Goal: Book appointment/travel/reservation

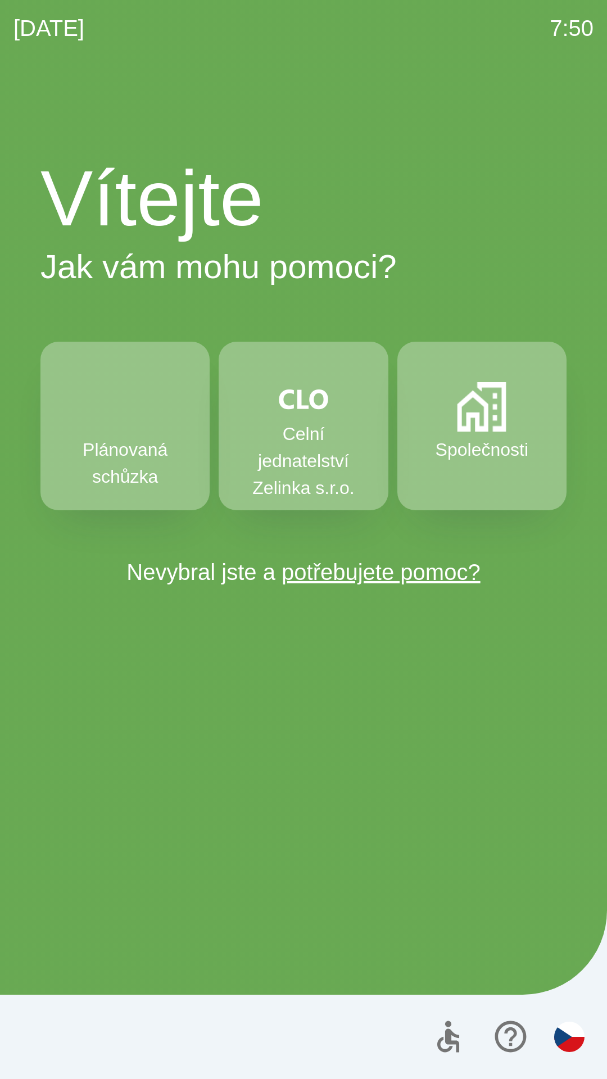
click at [487, 426] on img "button" at bounding box center [481, 406] width 49 height 49
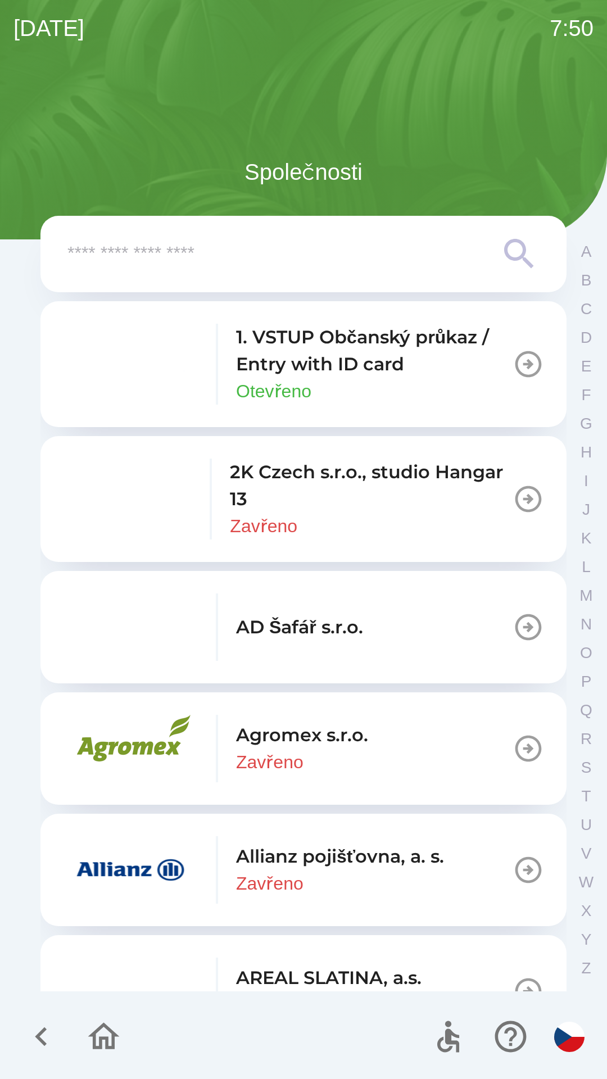
click at [397, 369] on p "1. VSTUP Občanský průkaz / Entry with ID card" at bounding box center [374, 351] width 277 height 54
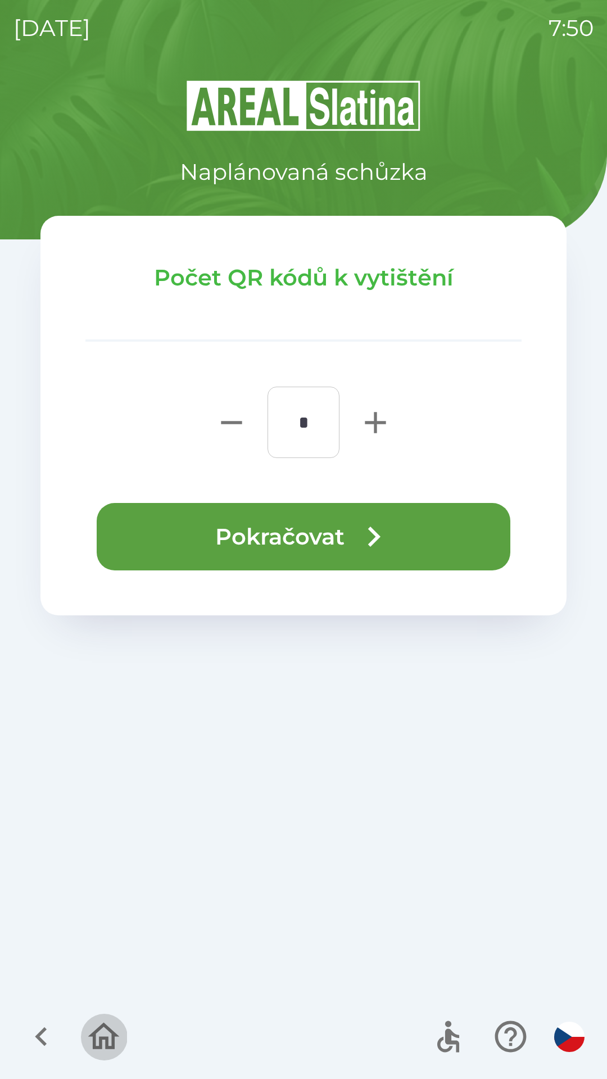
click at [98, 1032] on icon "button" at bounding box center [103, 1036] width 31 height 27
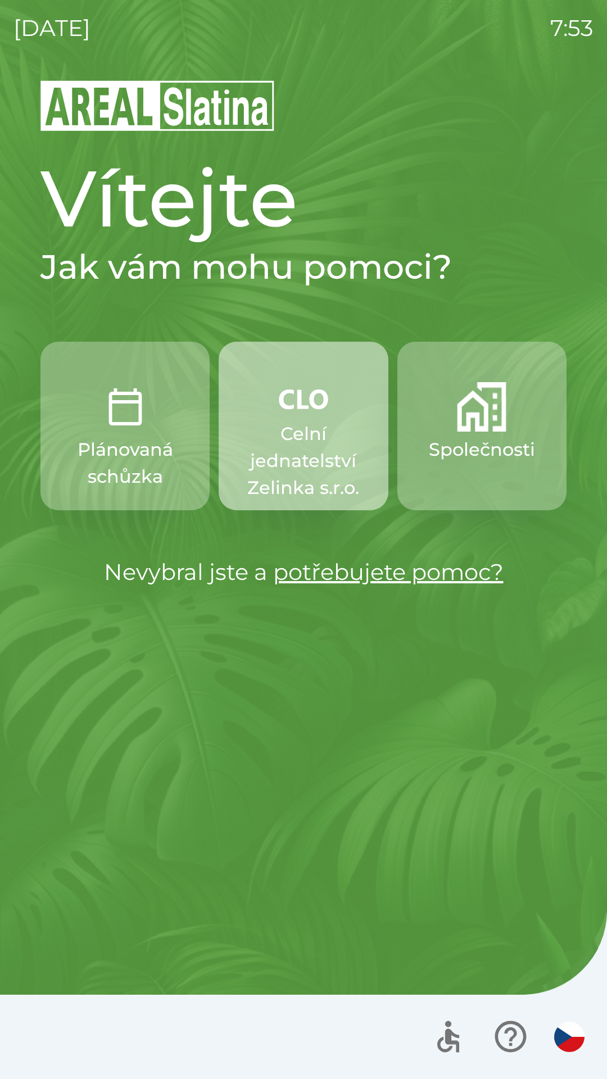
click at [299, 459] on p "Celní jednatelství Zelinka s.r.o." at bounding box center [303, 460] width 115 height 81
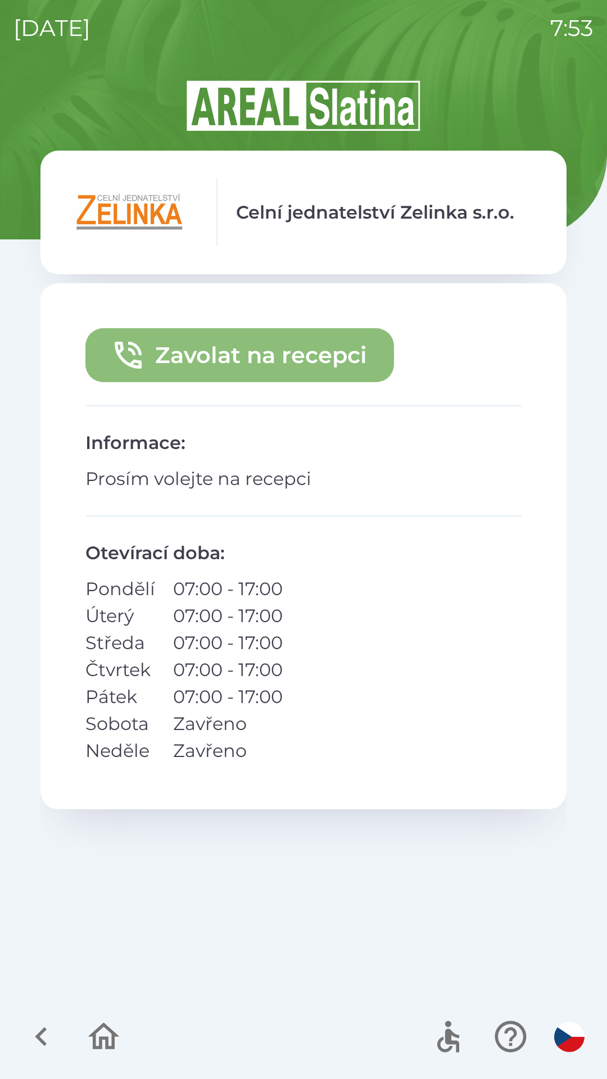
click at [212, 358] on button "Zavolat na recepci" at bounding box center [239, 355] width 309 height 54
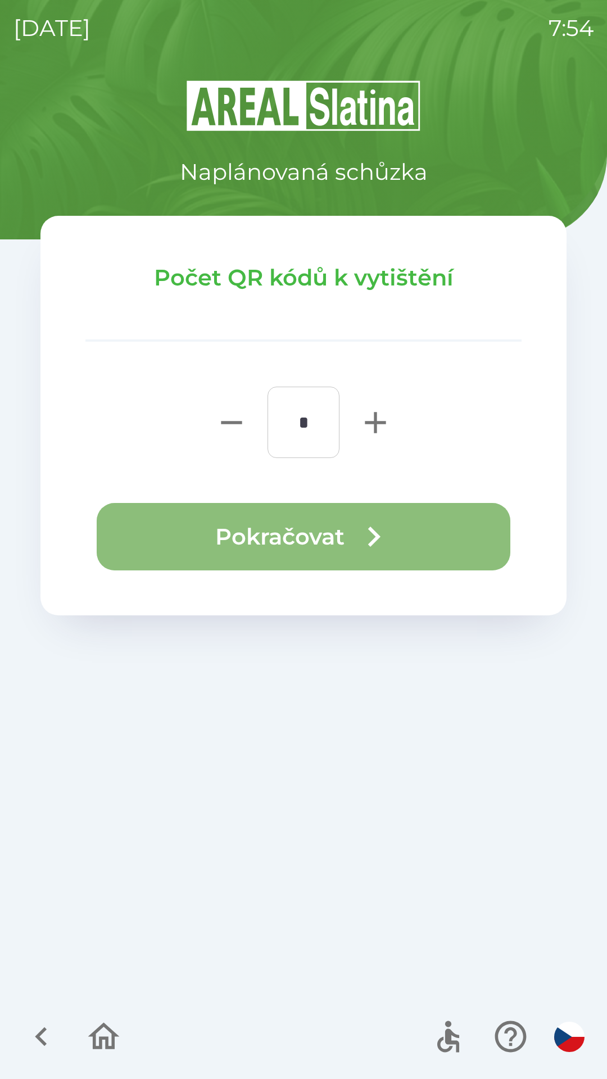
click at [304, 527] on button "Pokračovat" at bounding box center [304, 536] width 414 height 67
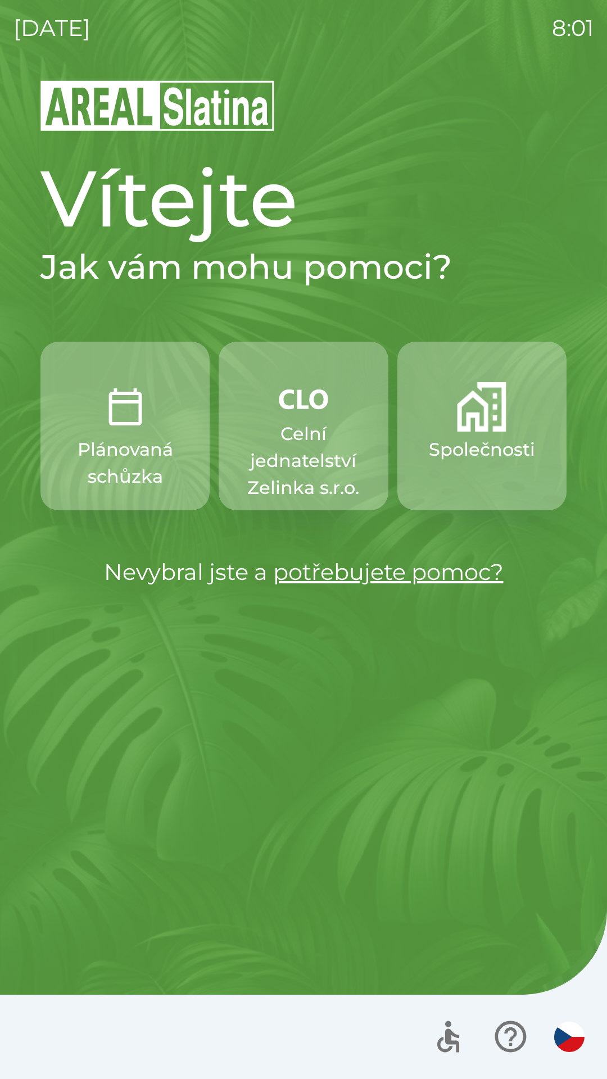
click at [296, 415] on img "button" at bounding box center [303, 399] width 49 height 34
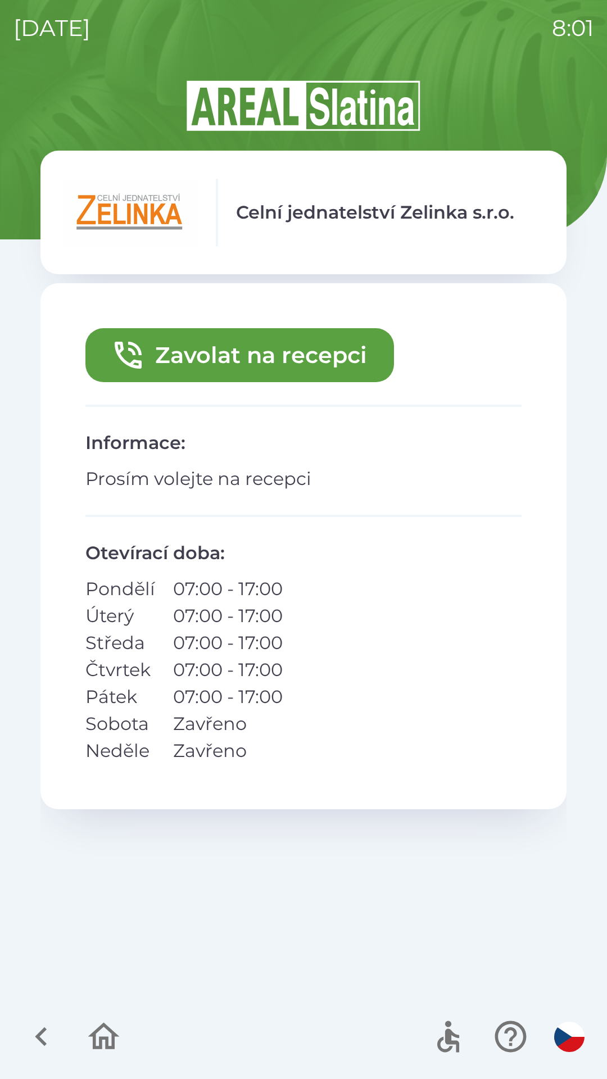
click at [259, 342] on button "Zavolat na recepci" at bounding box center [239, 355] width 309 height 54
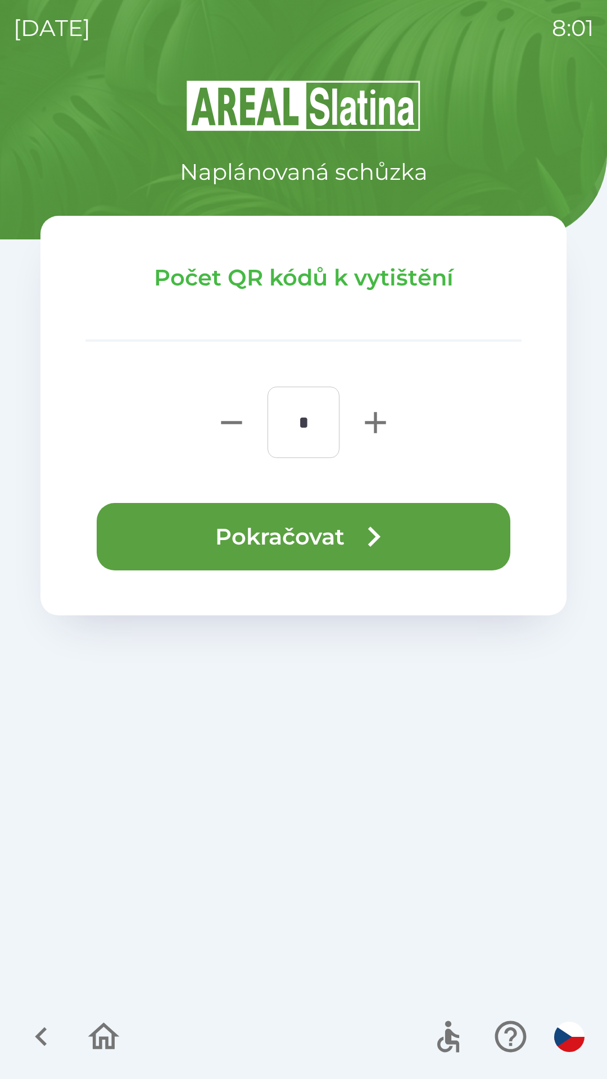
click at [292, 537] on button "Pokračovat" at bounding box center [304, 536] width 414 height 67
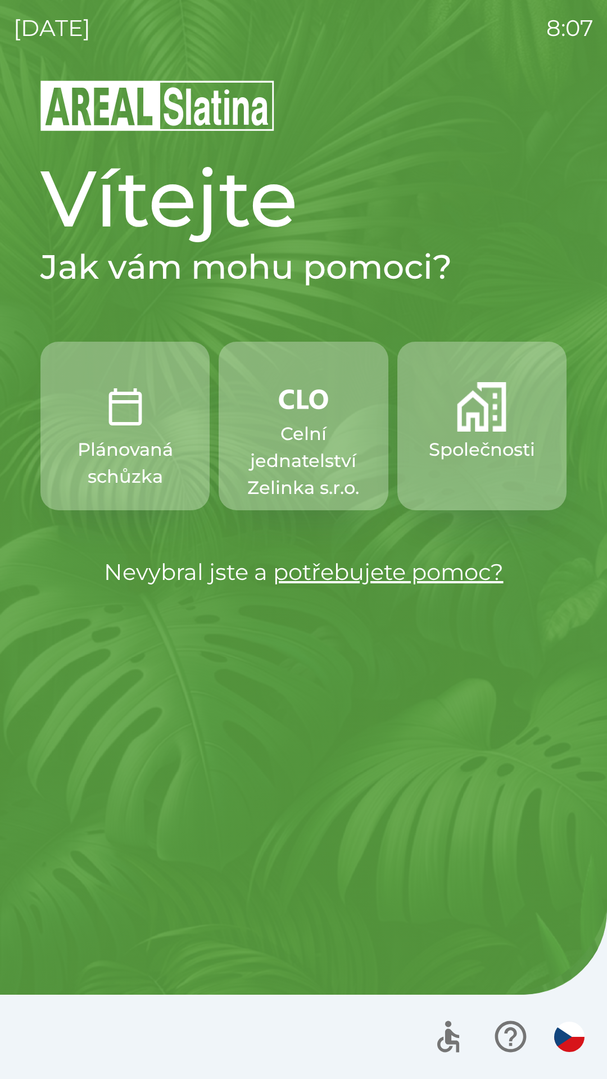
click at [317, 431] on p "Celní jednatelství Zelinka s.r.o." at bounding box center [303, 460] width 115 height 81
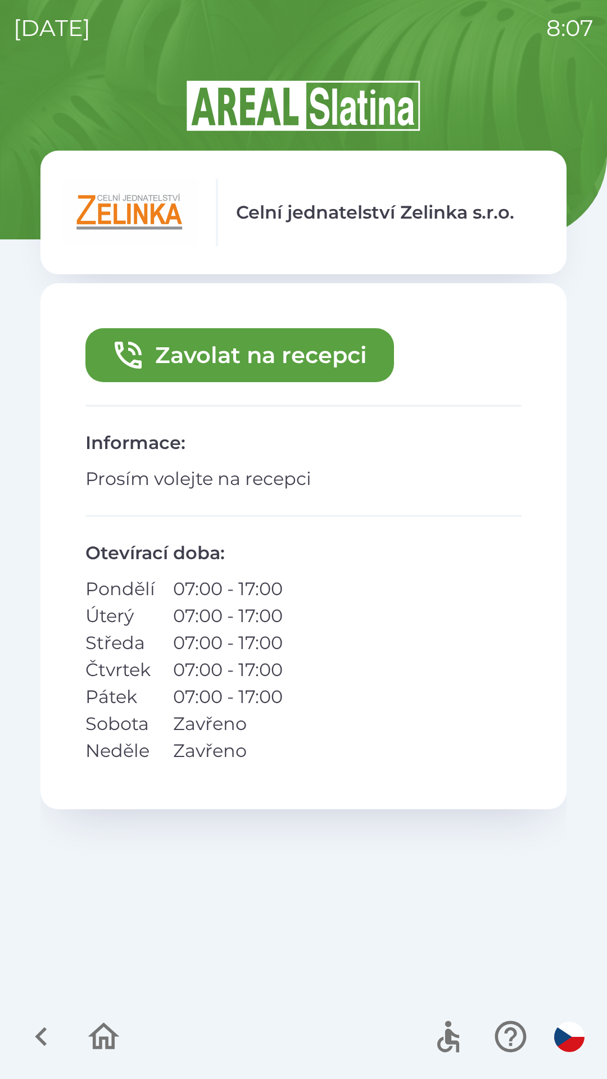
click at [299, 355] on button "Zavolat na recepci" at bounding box center [239, 355] width 309 height 54
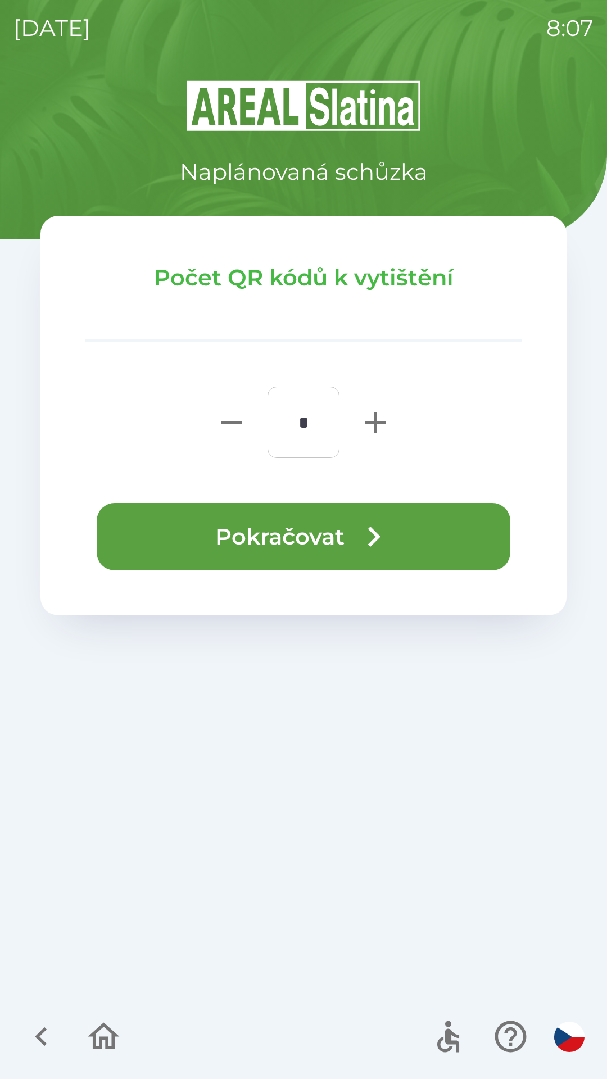
click at [387, 422] on icon "button" at bounding box center [376, 423] width 36 height 36
type input "*"
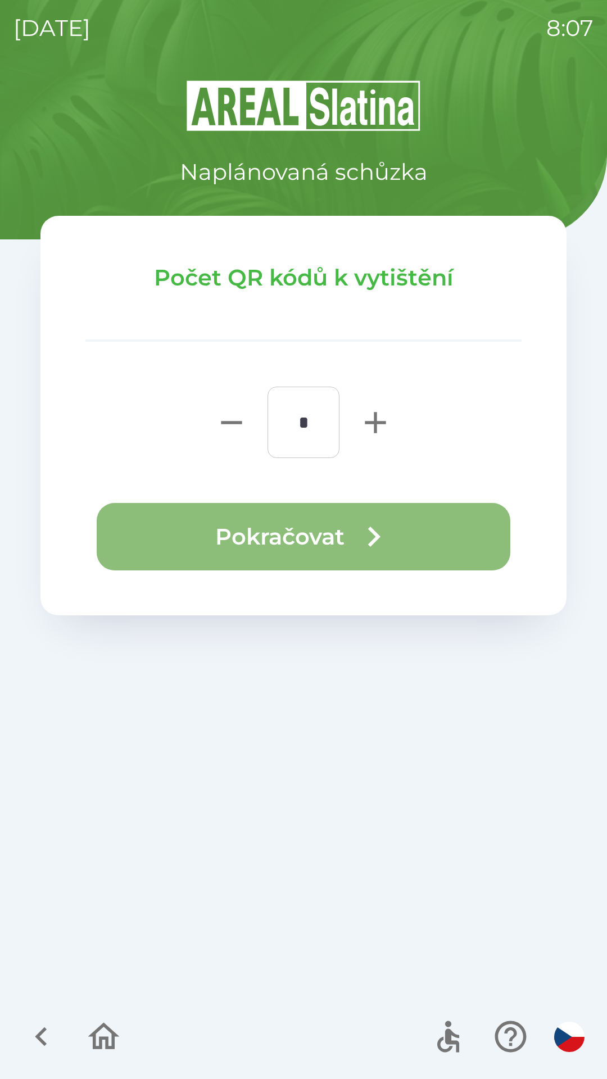
click at [351, 546] on button "Pokračovat" at bounding box center [304, 536] width 414 height 67
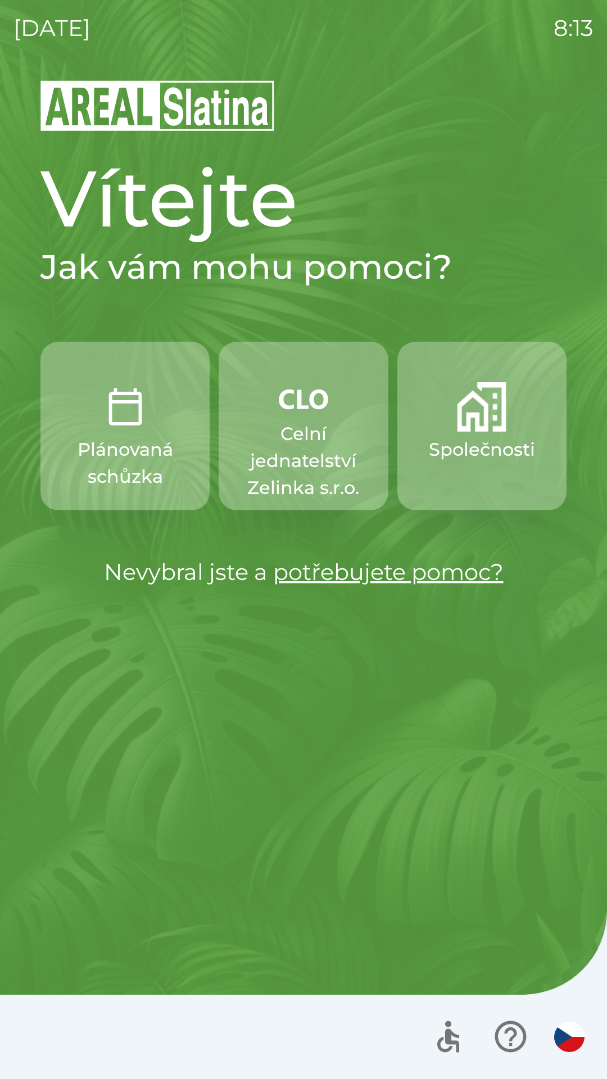
click at [480, 447] on p "Společnosti" at bounding box center [482, 449] width 106 height 27
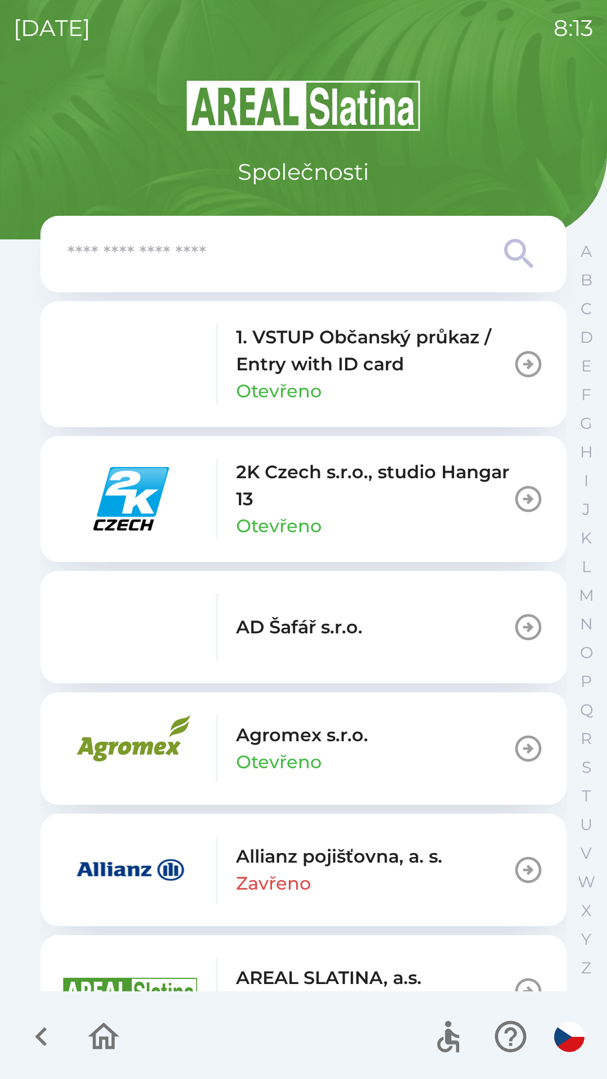
click at [224, 255] on input "text" at bounding box center [280, 254] width 427 height 31
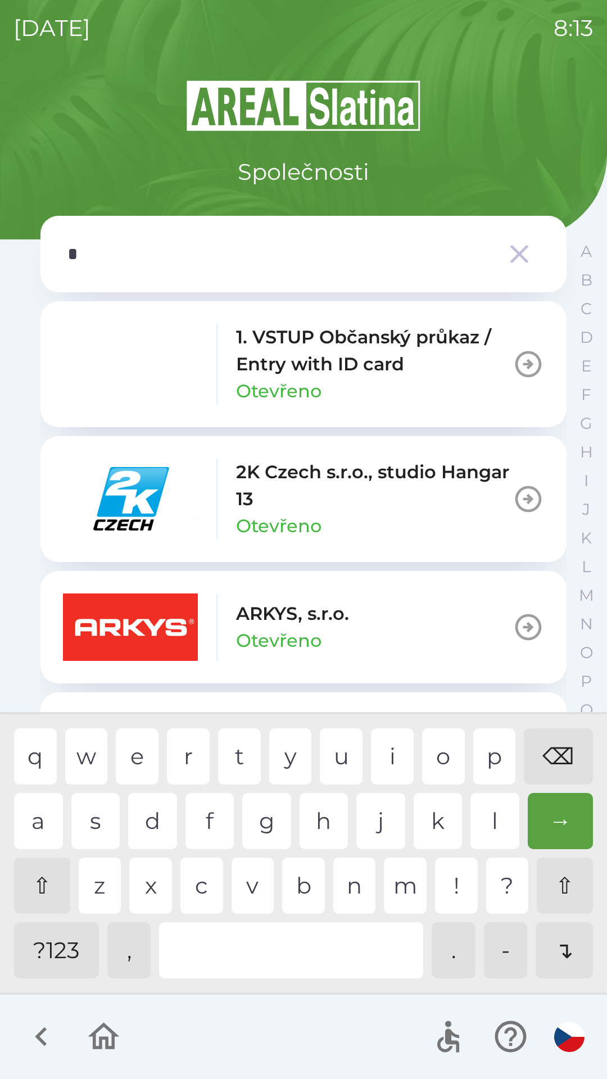
click at [423, 823] on div "k" at bounding box center [438, 821] width 49 height 56
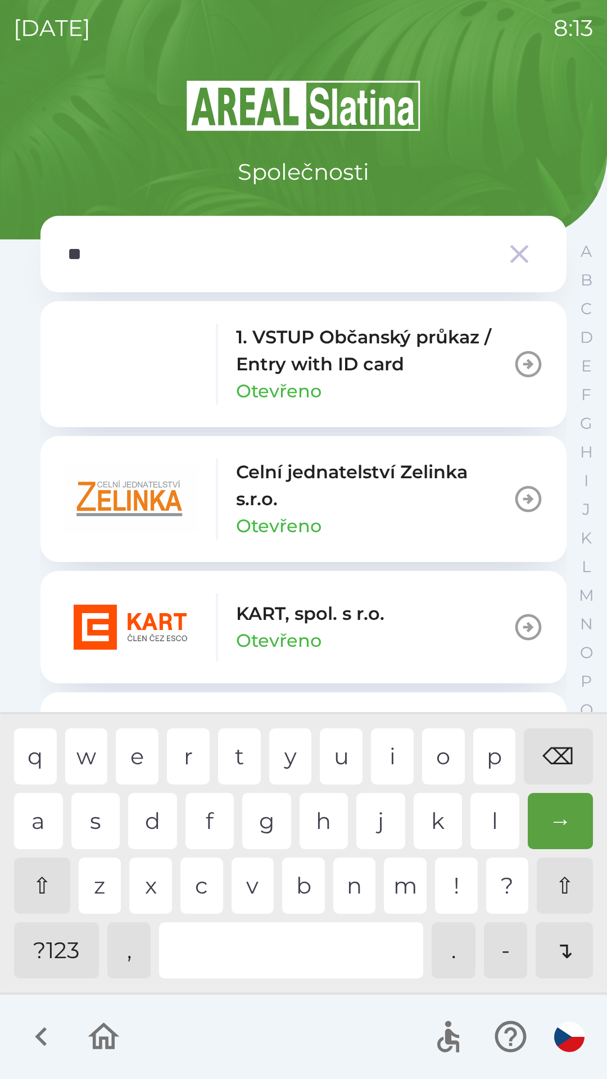
type input "***"
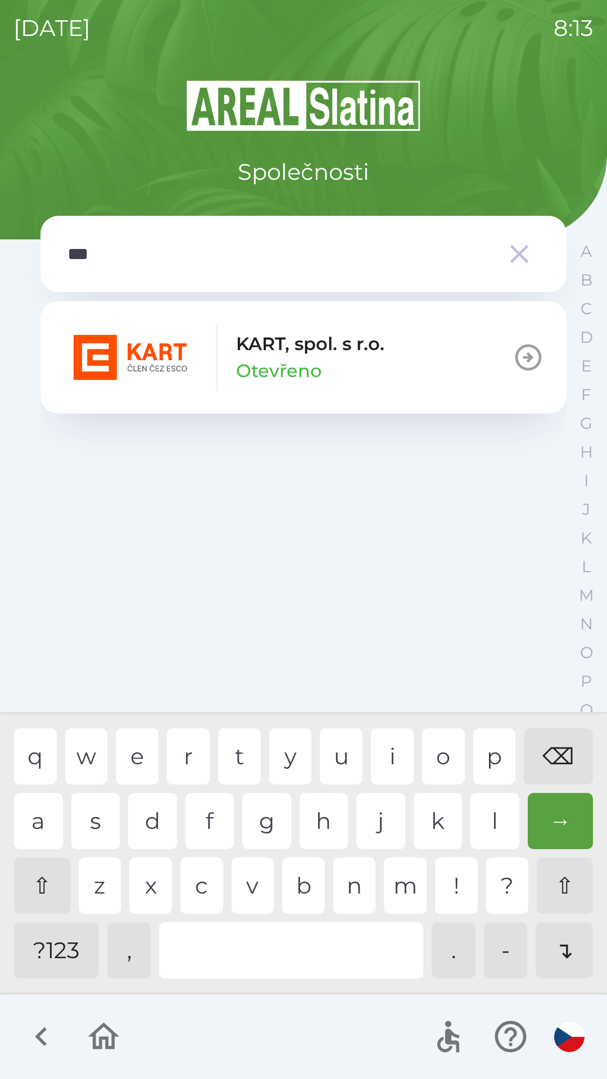
click at [308, 374] on p "Otevřeno" at bounding box center [278, 371] width 85 height 27
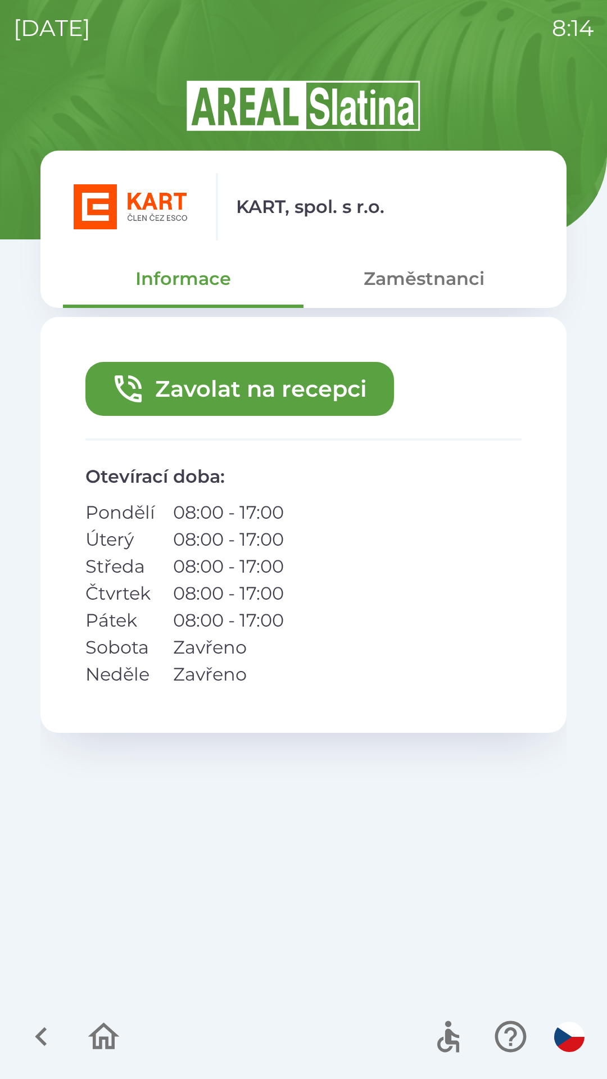
click at [262, 388] on button "Zavolat na recepci" at bounding box center [239, 389] width 309 height 54
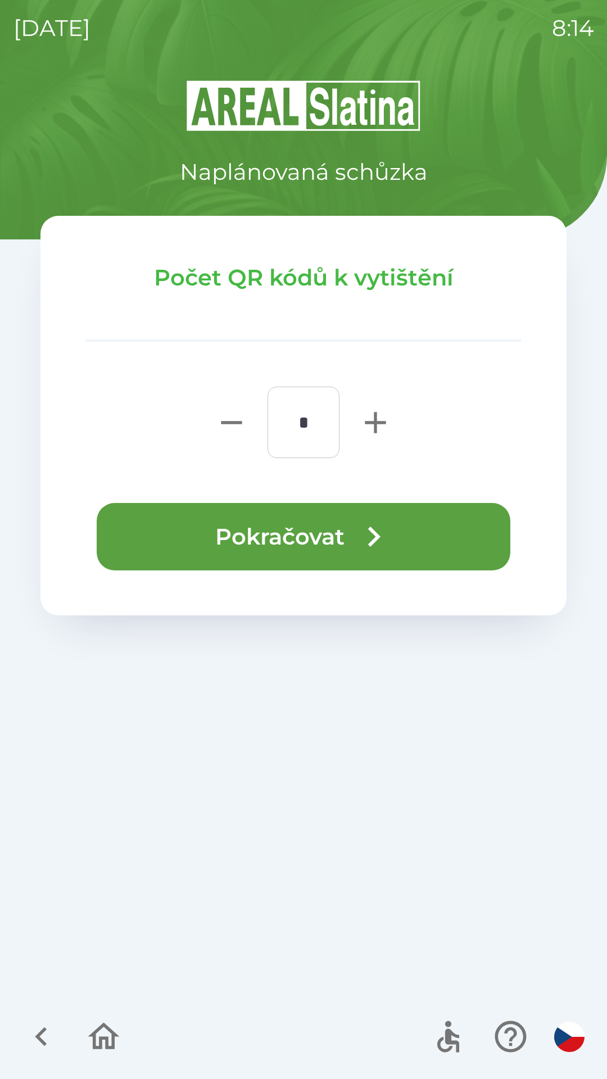
click at [309, 535] on button "Pokračovat" at bounding box center [304, 536] width 414 height 67
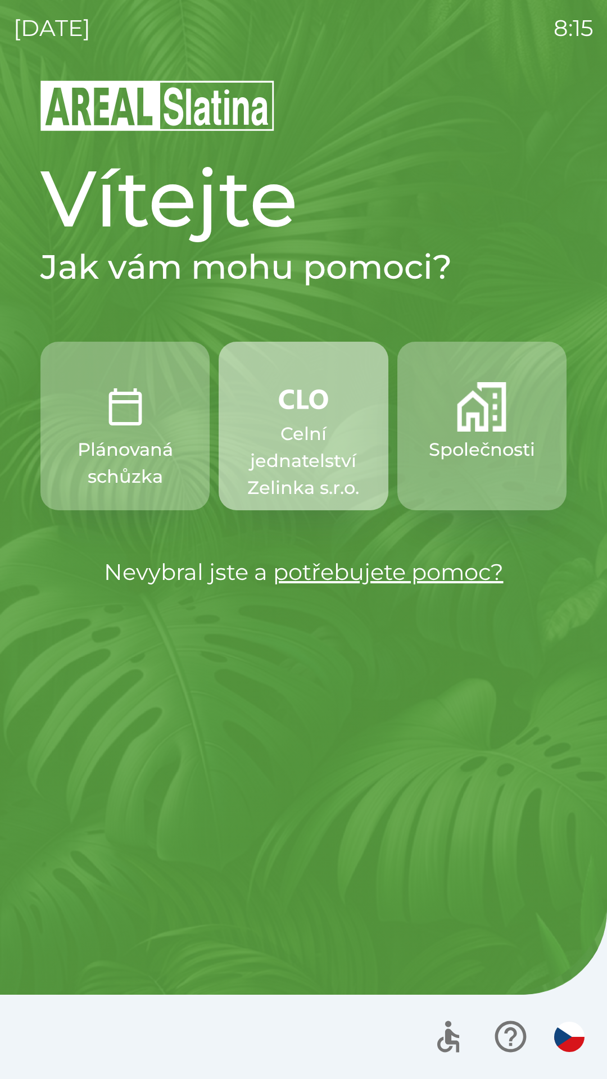
click at [295, 427] on p "Celní jednatelství Zelinka s.r.o." at bounding box center [303, 460] width 115 height 81
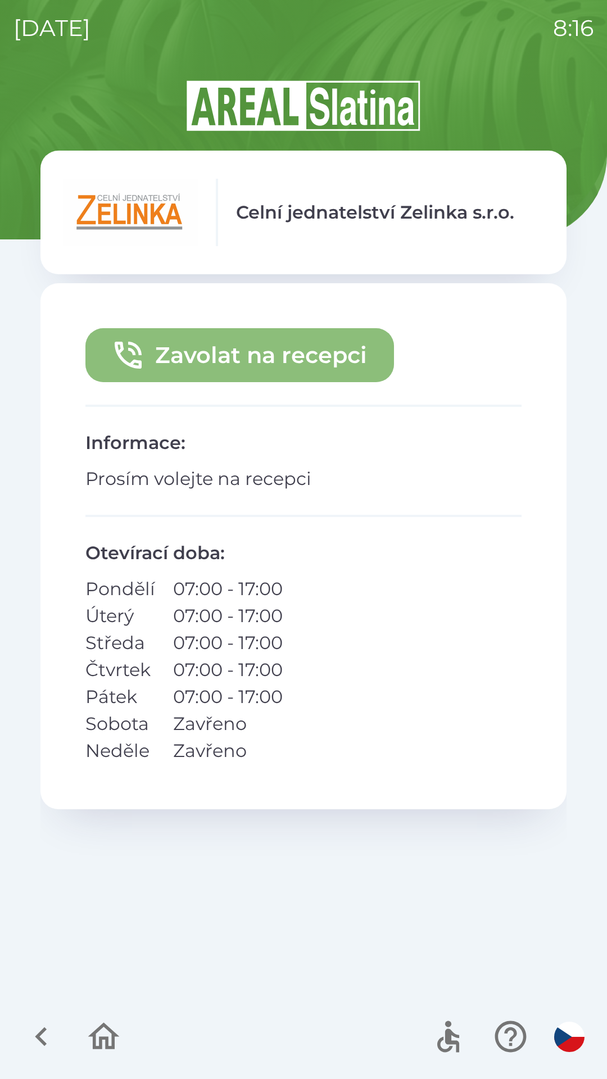
click at [261, 350] on button "Zavolat na recepci" at bounding box center [239, 355] width 309 height 54
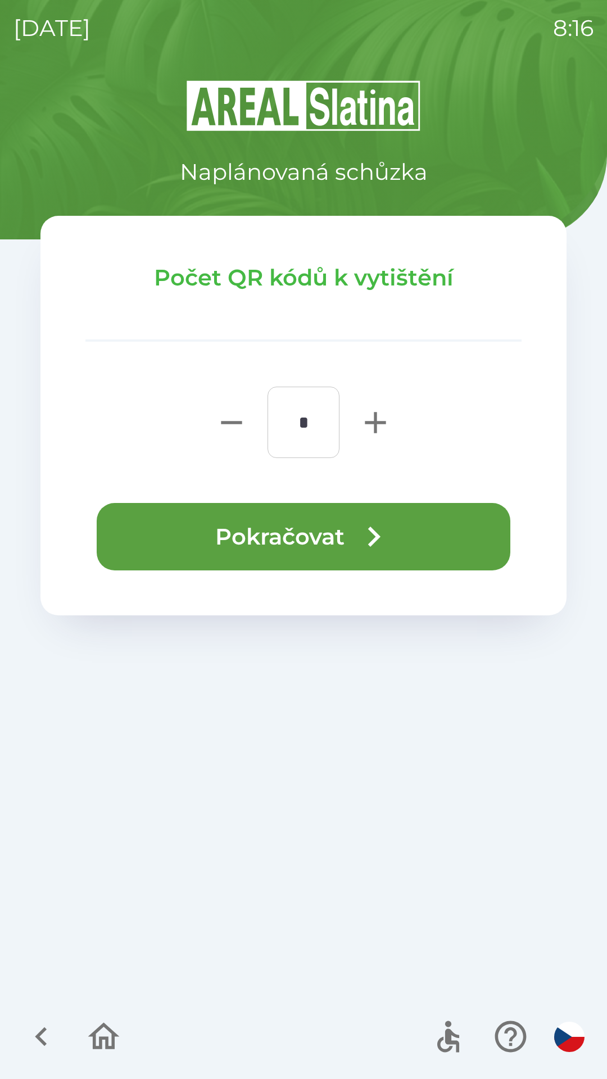
click at [310, 539] on button "Pokračovat" at bounding box center [304, 536] width 414 height 67
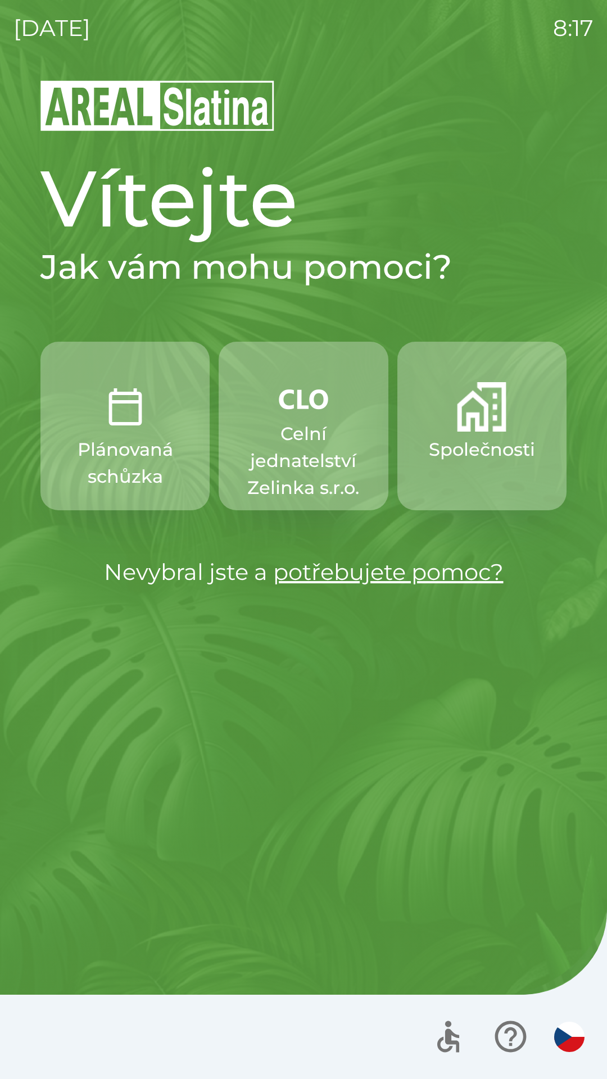
click at [282, 441] on p "Celní jednatelství Zelinka s.r.o." at bounding box center [303, 460] width 115 height 81
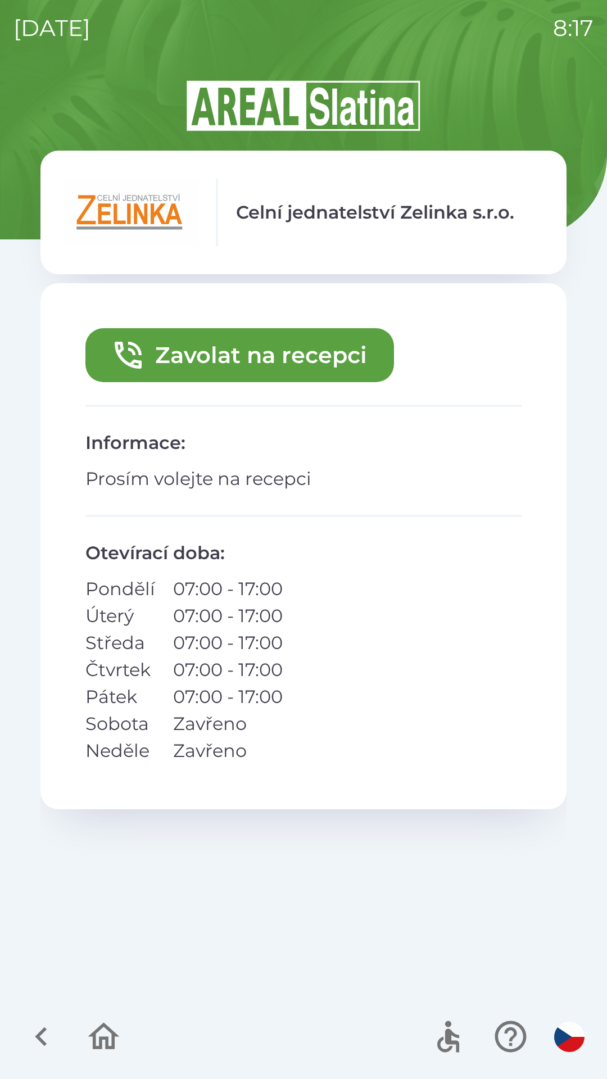
click at [201, 363] on button "Zavolat na recepci" at bounding box center [239, 355] width 309 height 54
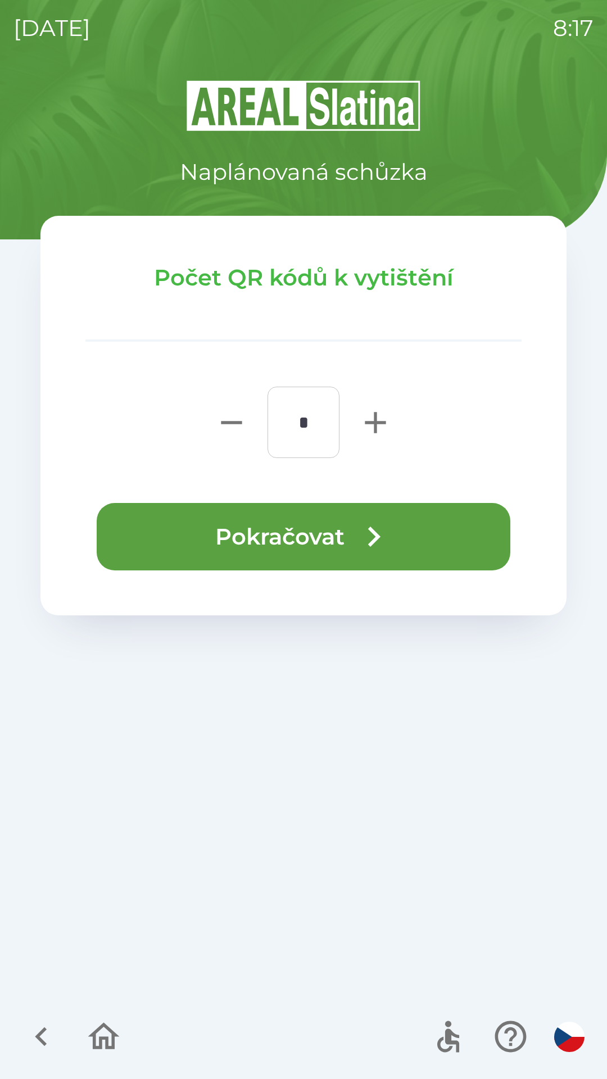
click at [130, 540] on button "Pokračovat" at bounding box center [304, 536] width 414 height 67
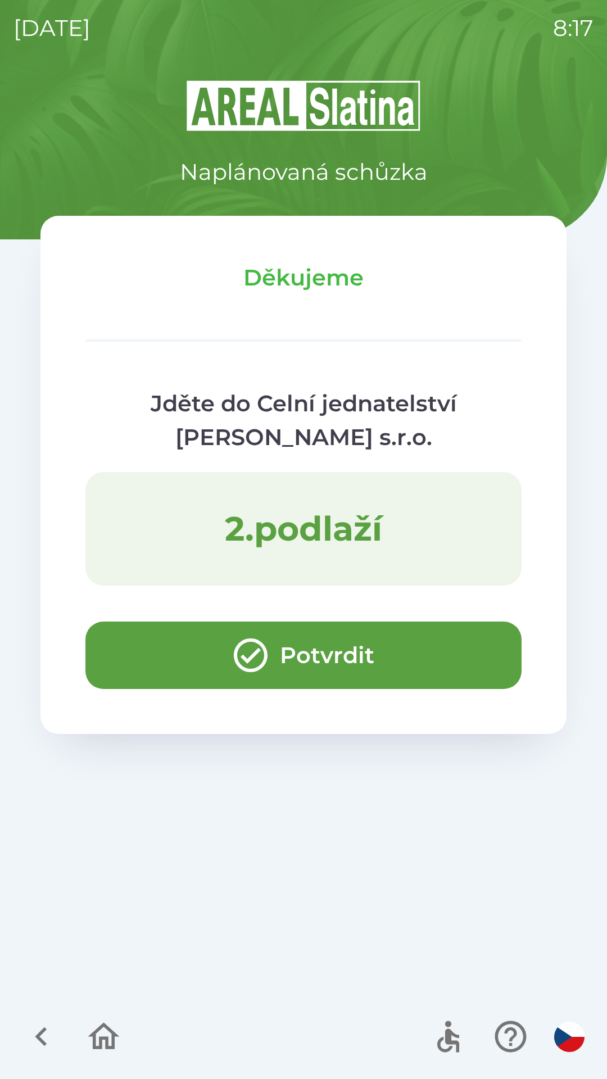
click at [182, 641] on button "Potvrdit" at bounding box center [303, 655] width 436 height 67
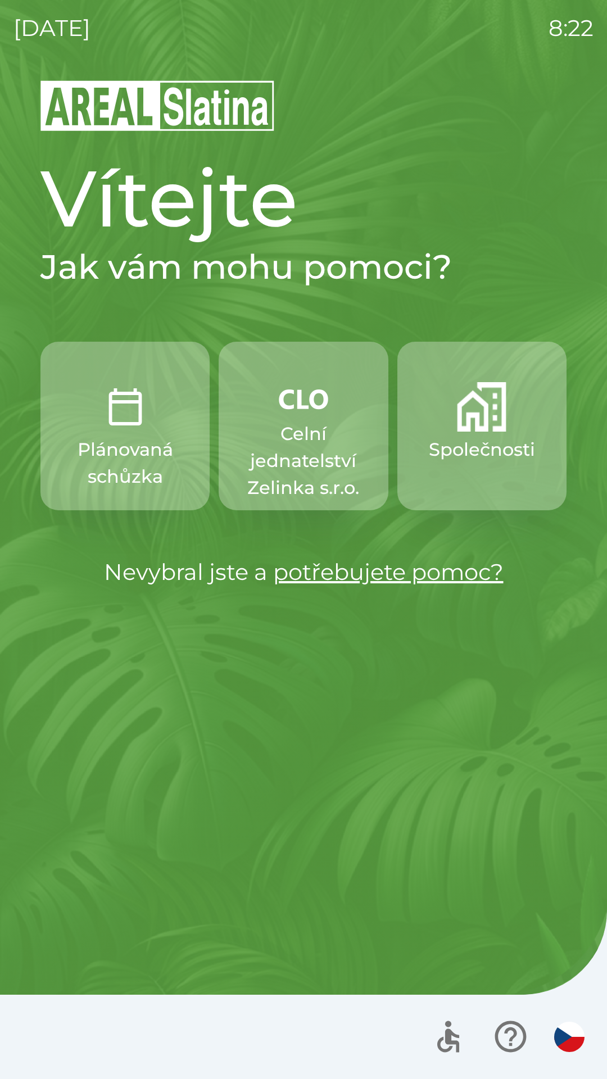
click at [485, 388] on img "button" at bounding box center [481, 406] width 49 height 49
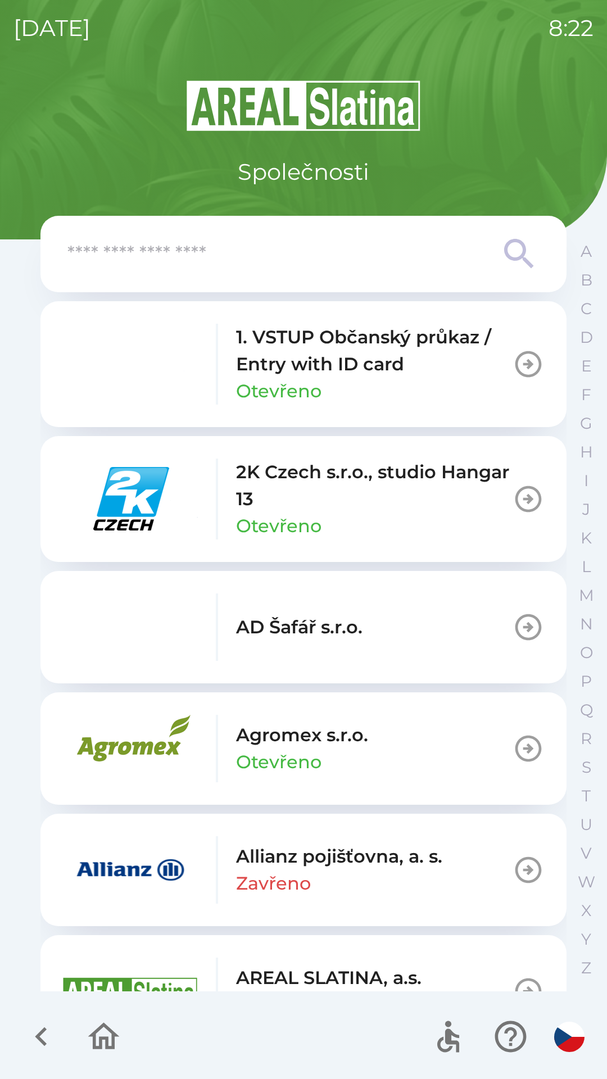
click at [479, 621] on button "AD Šafář s.r.o." at bounding box center [303, 627] width 526 height 112
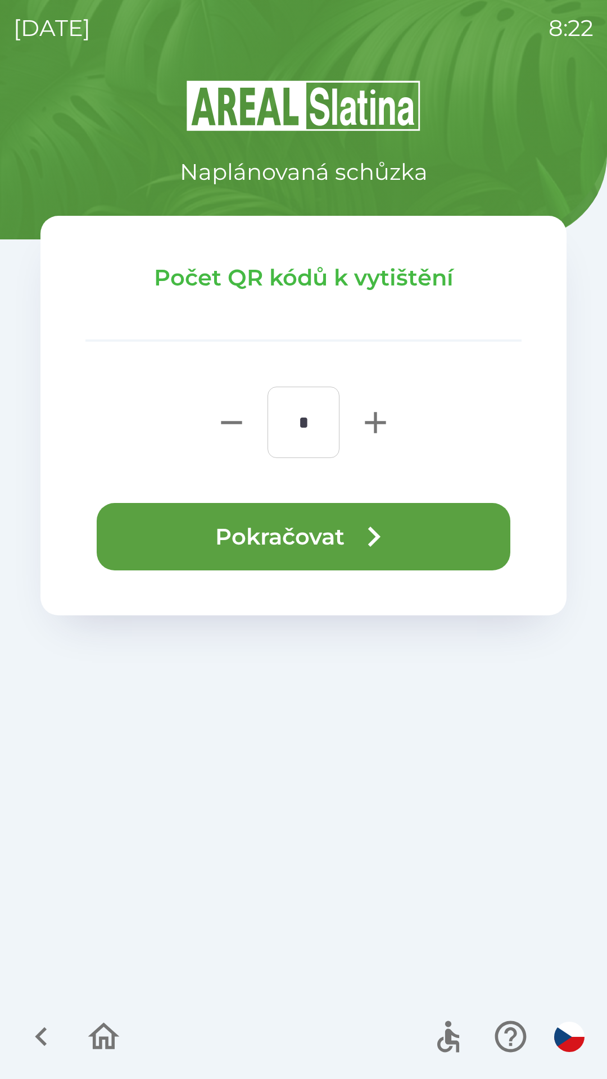
click at [30, 1033] on icon "button" at bounding box center [41, 1037] width 38 height 38
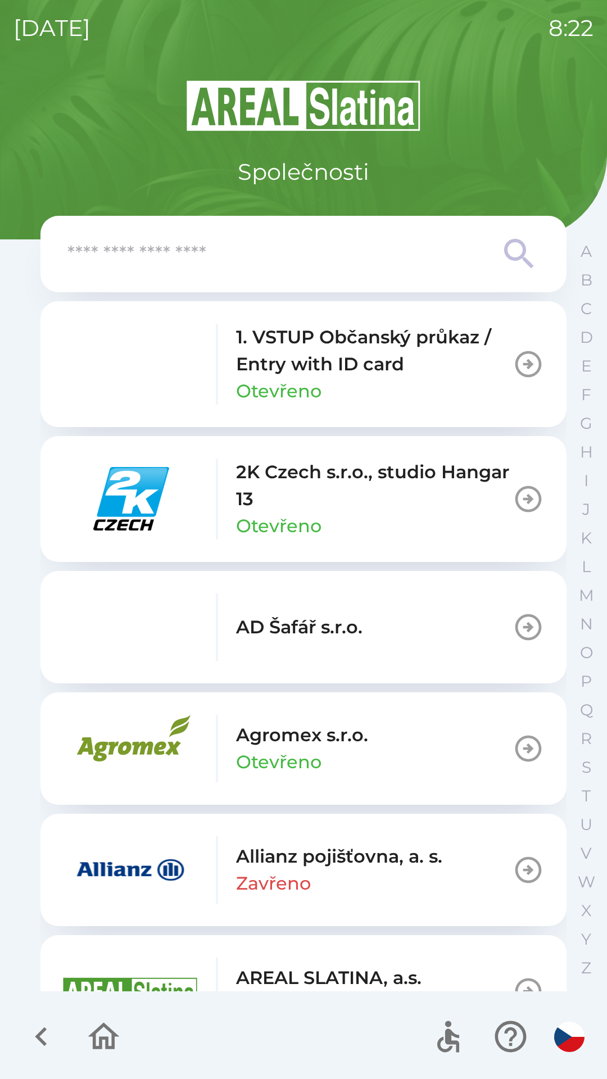
click at [172, 254] on input "text" at bounding box center [280, 254] width 427 height 31
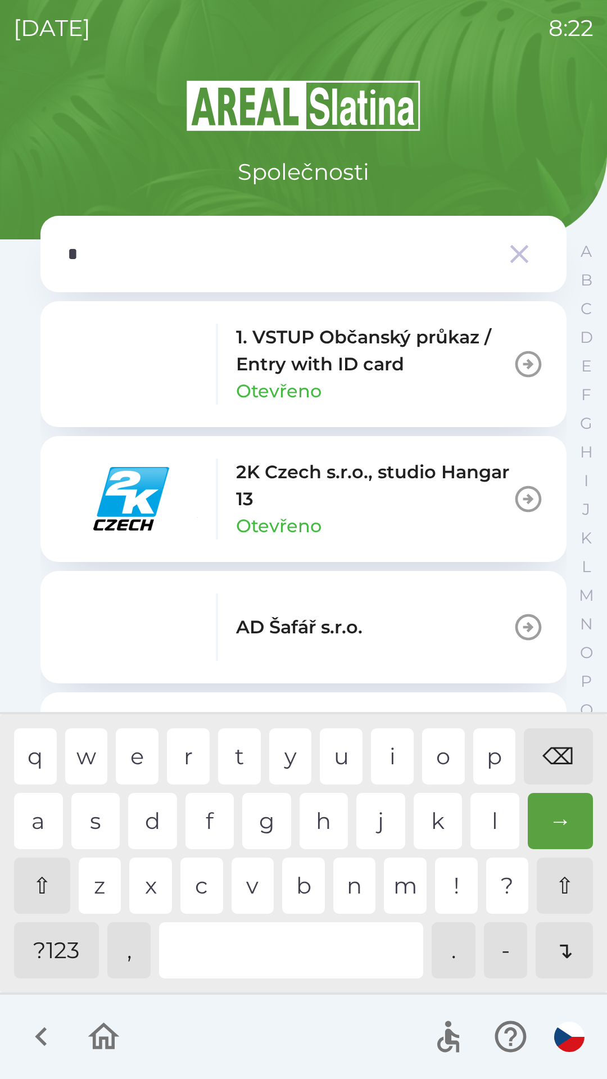
click at [98, 821] on div "s" at bounding box center [95, 821] width 49 height 56
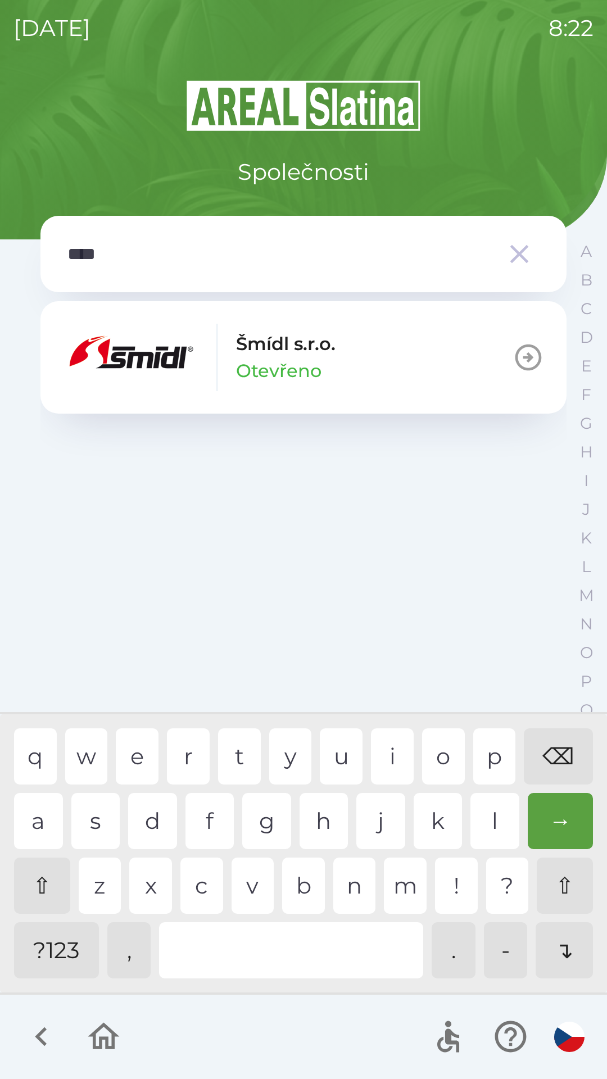
click at [150, 815] on div "d" at bounding box center [152, 821] width 49 height 56
type input "*****"
click at [498, 815] on div "l" at bounding box center [495, 821] width 49 height 56
click at [558, 816] on div "→" at bounding box center [561, 821] width 66 height 56
click at [526, 355] on icon "button" at bounding box center [528, 357] width 31 height 31
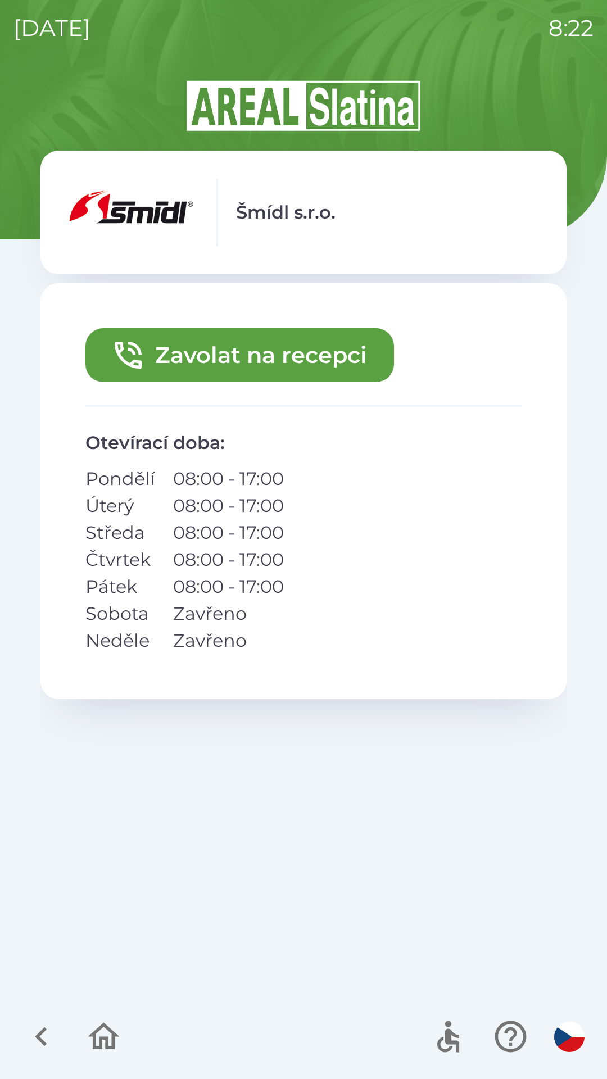
click at [299, 359] on button "Zavolat na recepci" at bounding box center [239, 355] width 309 height 54
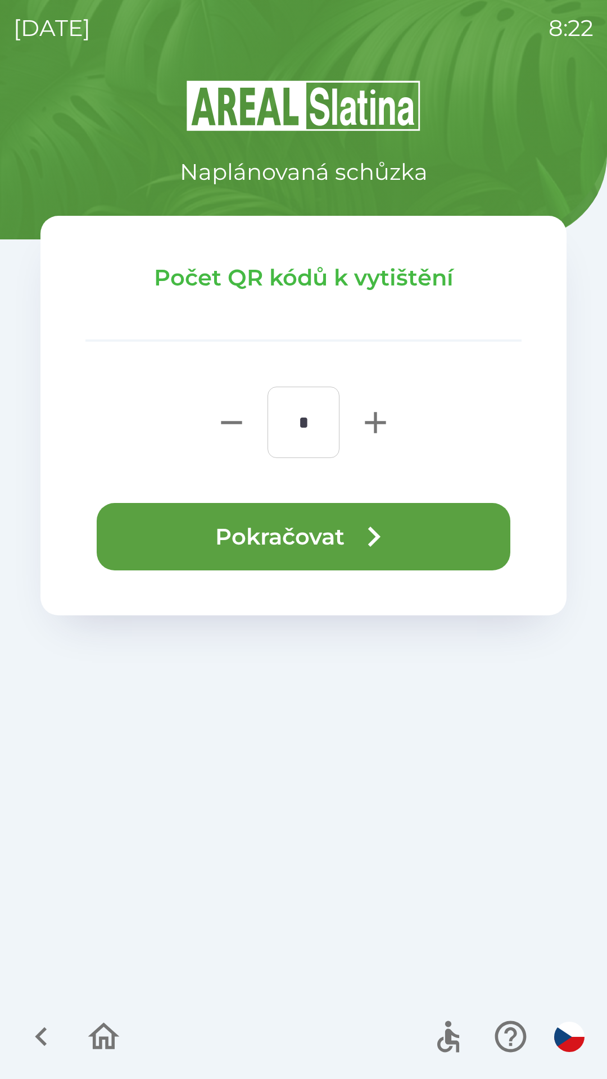
click at [375, 528] on icon "button" at bounding box center [374, 537] width 40 height 40
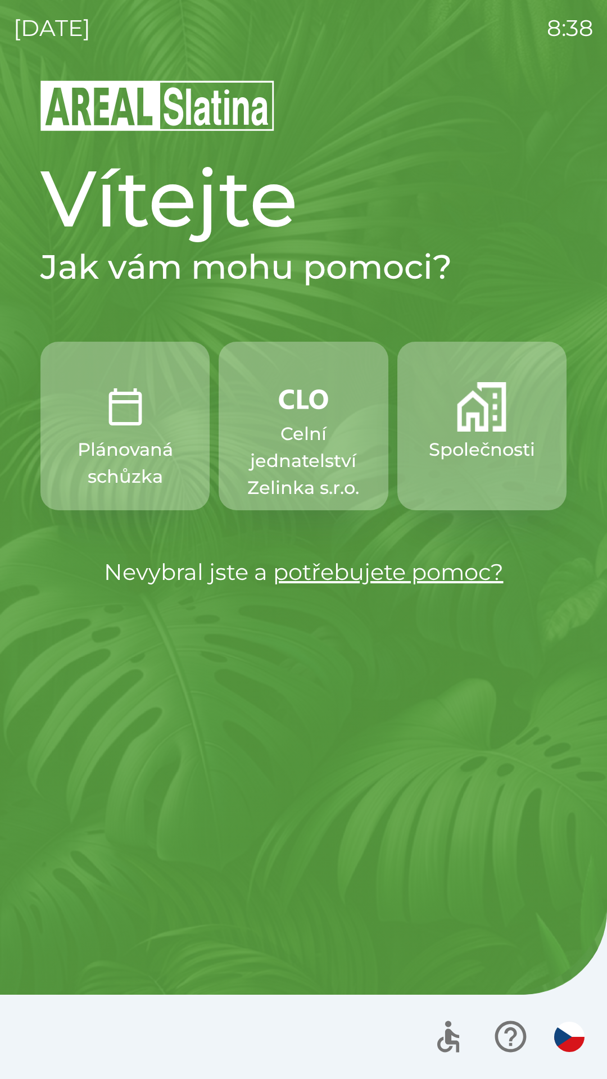
click at [501, 446] on p "Společnosti" at bounding box center [482, 449] width 106 height 27
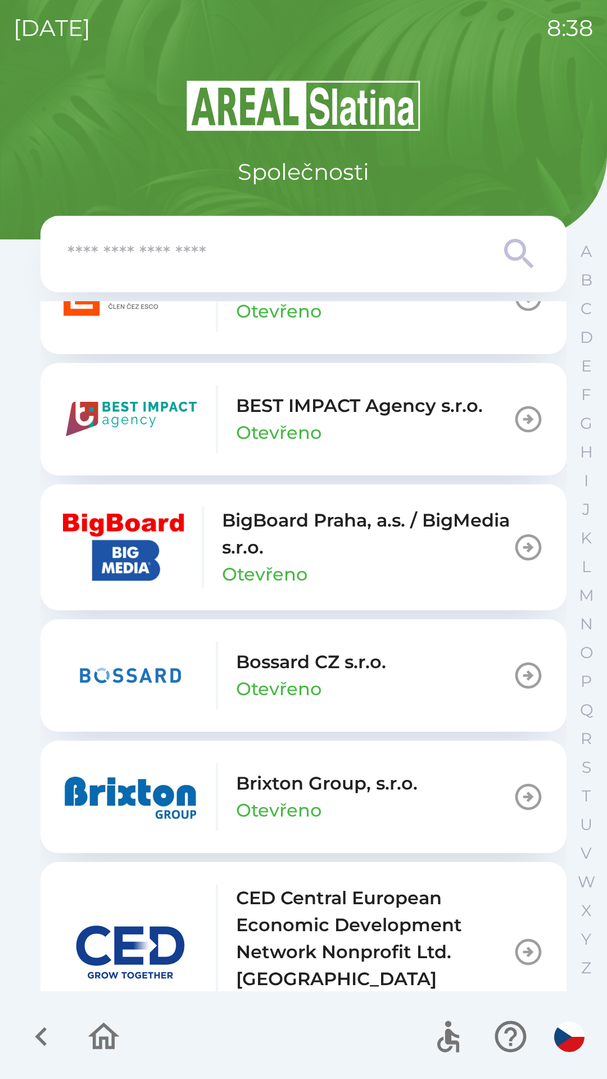
scroll to position [1301, 0]
click at [514, 674] on icon "button" at bounding box center [528, 674] width 31 height 31
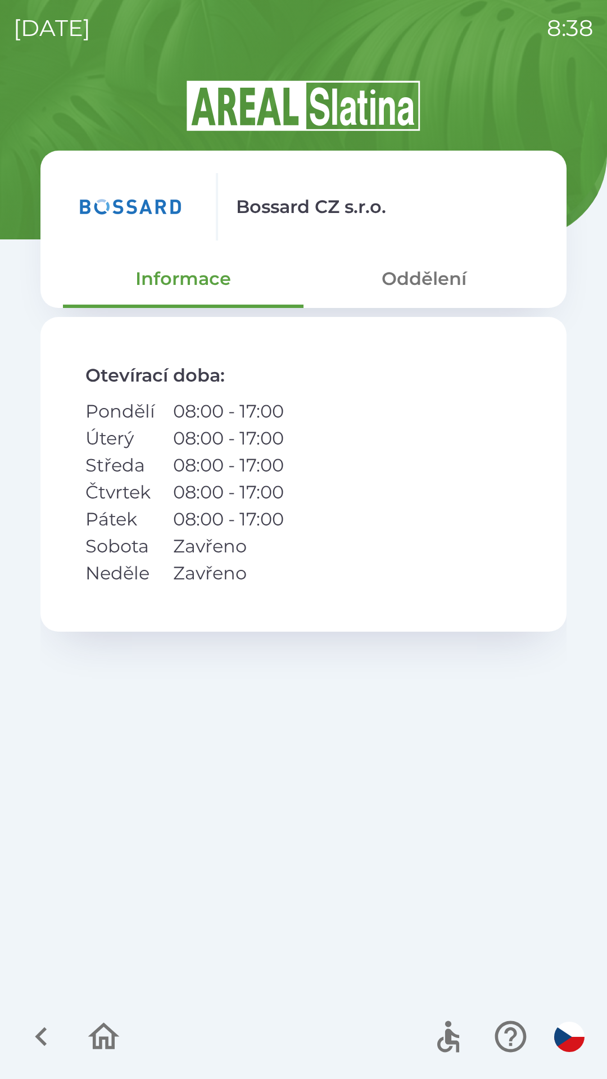
click at [402, 295] on button "Oddělení" at bounding box center [424, 279] width 241 height 40
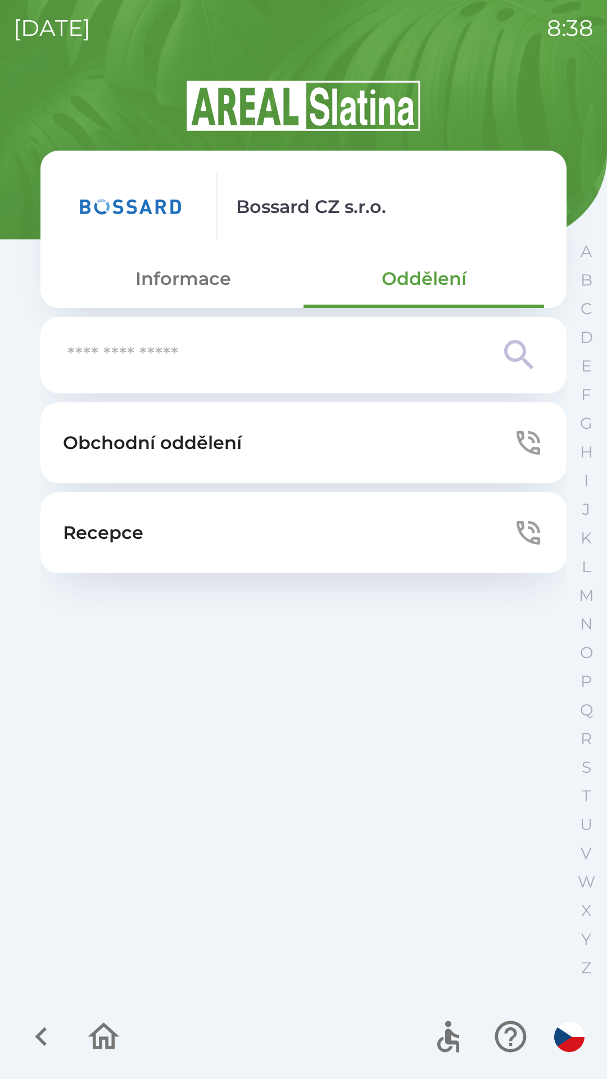
click at [67, 541] on p "Recepce" at bounding box center [103, 532] width 80 height 27
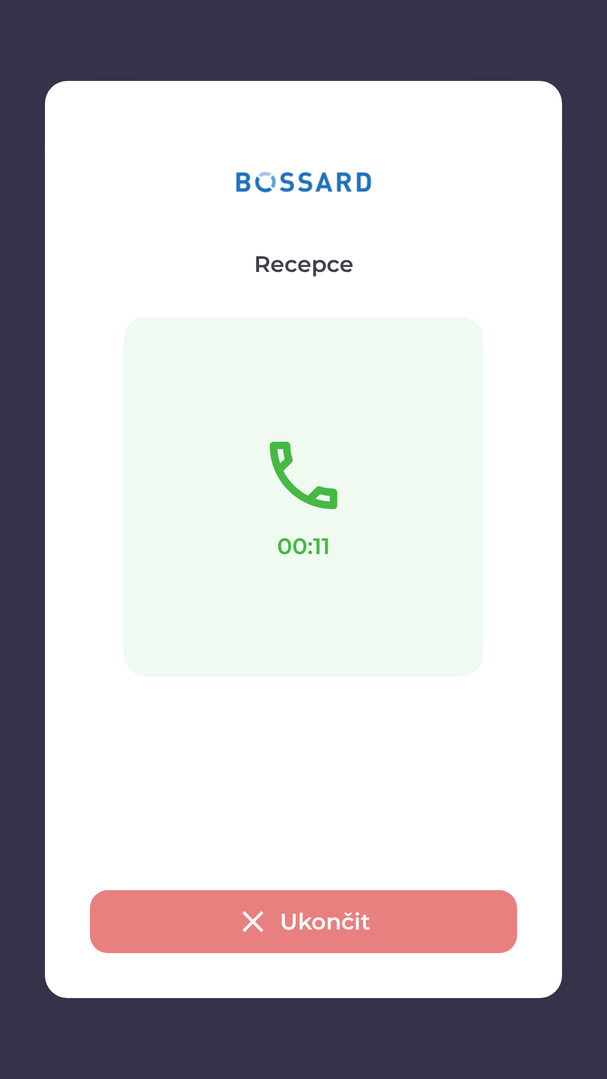
click at [355, 931] on button "Ukončit" at bounding box center [303, 921] width 427 height 63
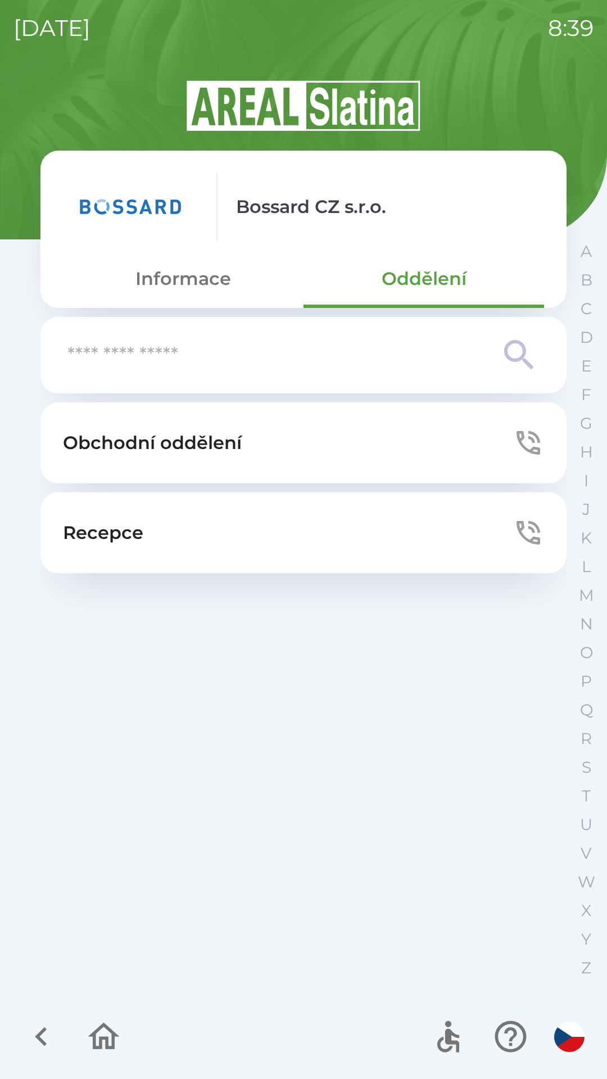
click at [114, 1055] on icon "button" at bounding box center [104, 1037] width 38 height 38
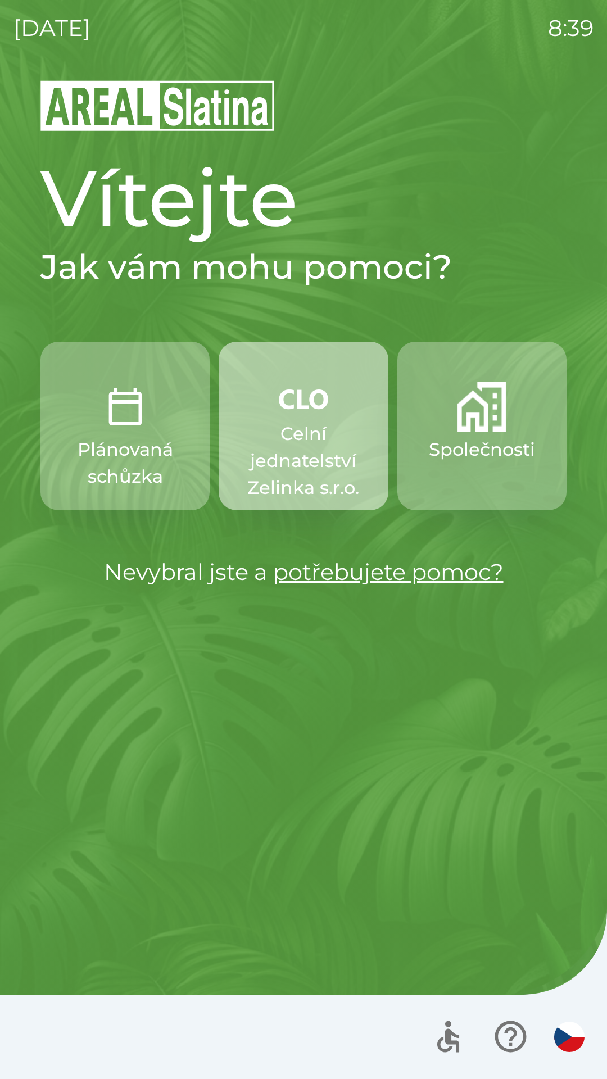
click at [310, 432] on p "Celní jednatelství Zelinka s.r.o." at bounding box center [303, 460] width 115 height 81
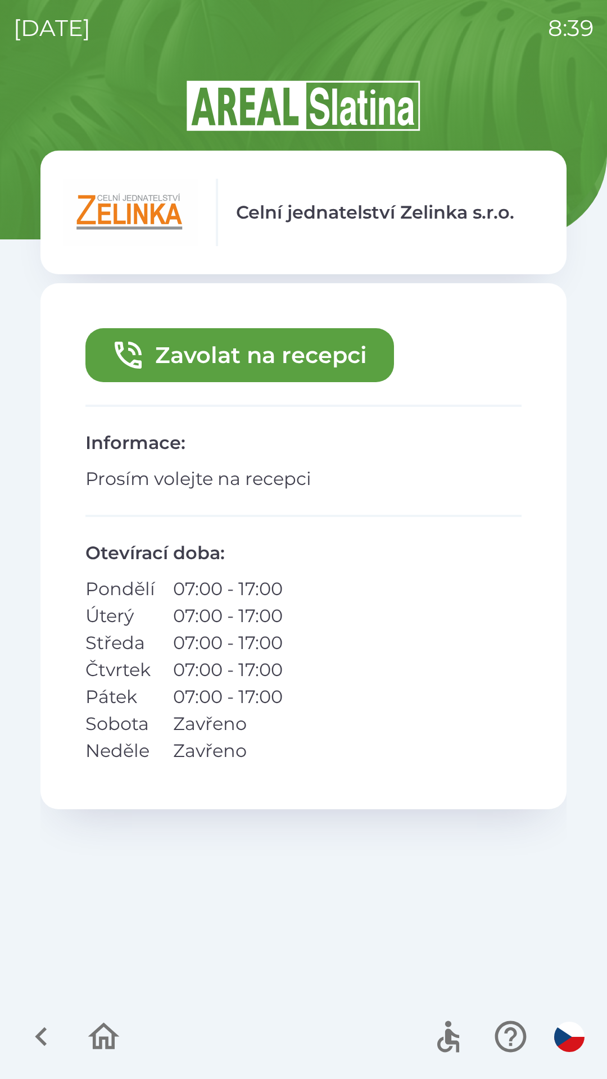
click at [253, 341] on button "Zavolat na recepci" at bounding box center [239, 355] width 309 height 54
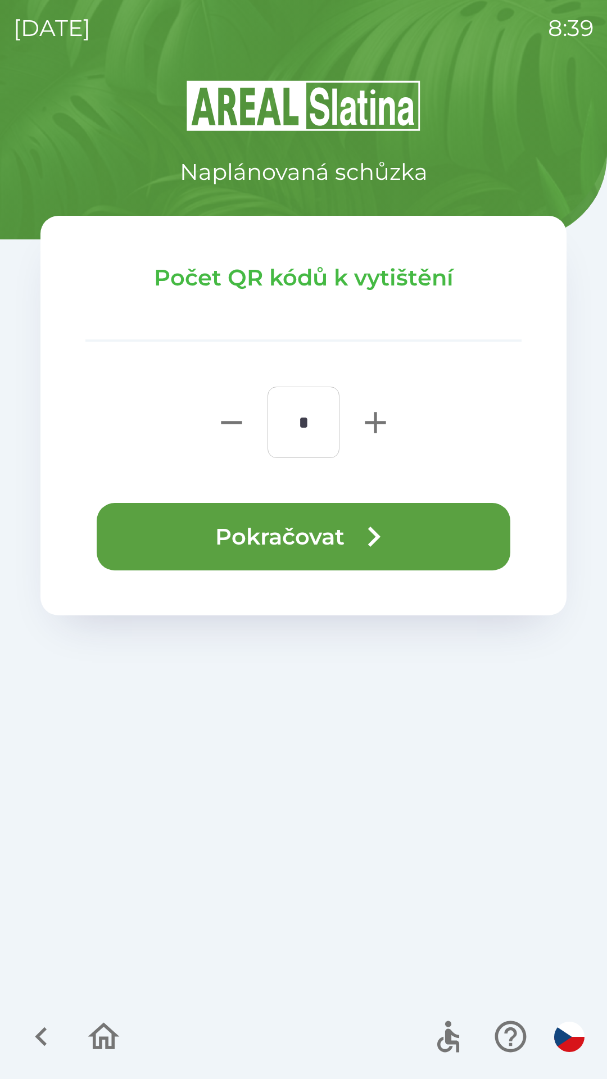
click at [330, 525] on button "Pokračovat" at bounding box center [304, 536] width 414 height 67
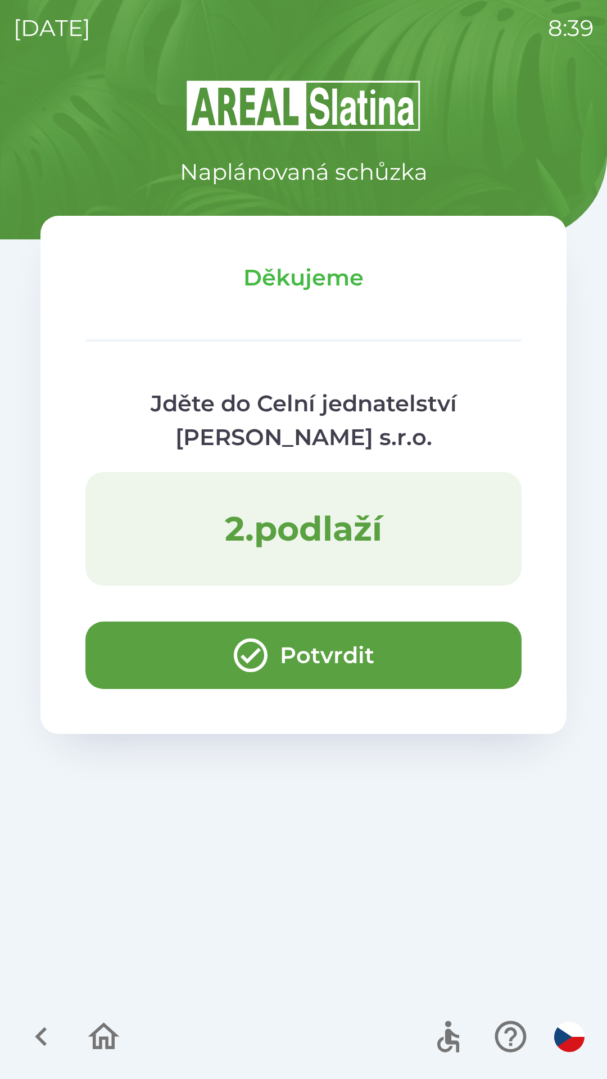
click at [112, 1035] on icon "button" at bounding box center [103, 1036] width 31 height 27
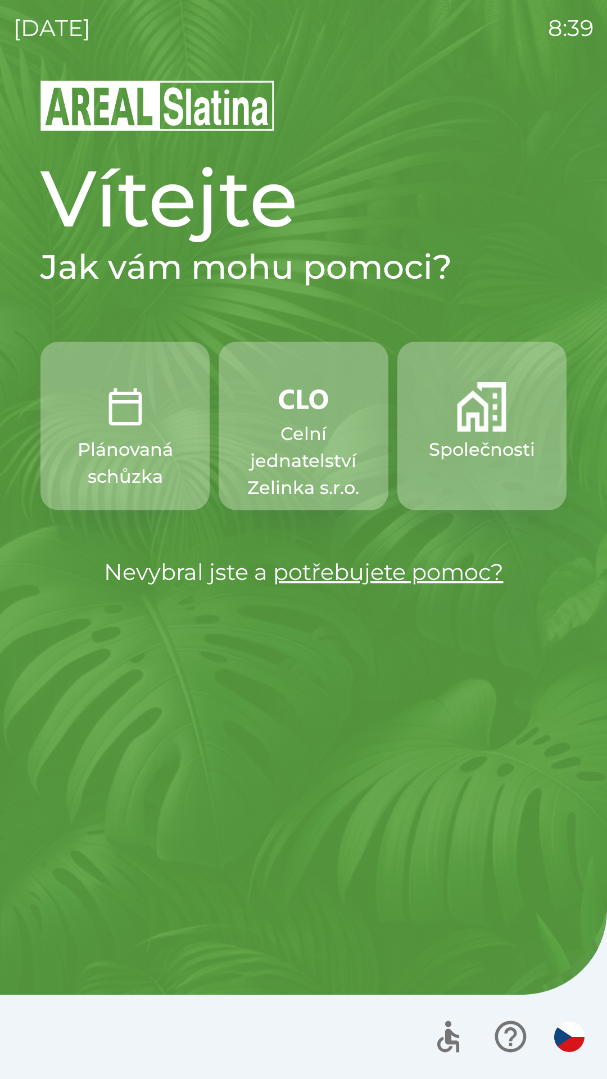
click at [113, 470] on p "Plánovaná schůzka" at bounding box center [124, 463] width 115 height 54
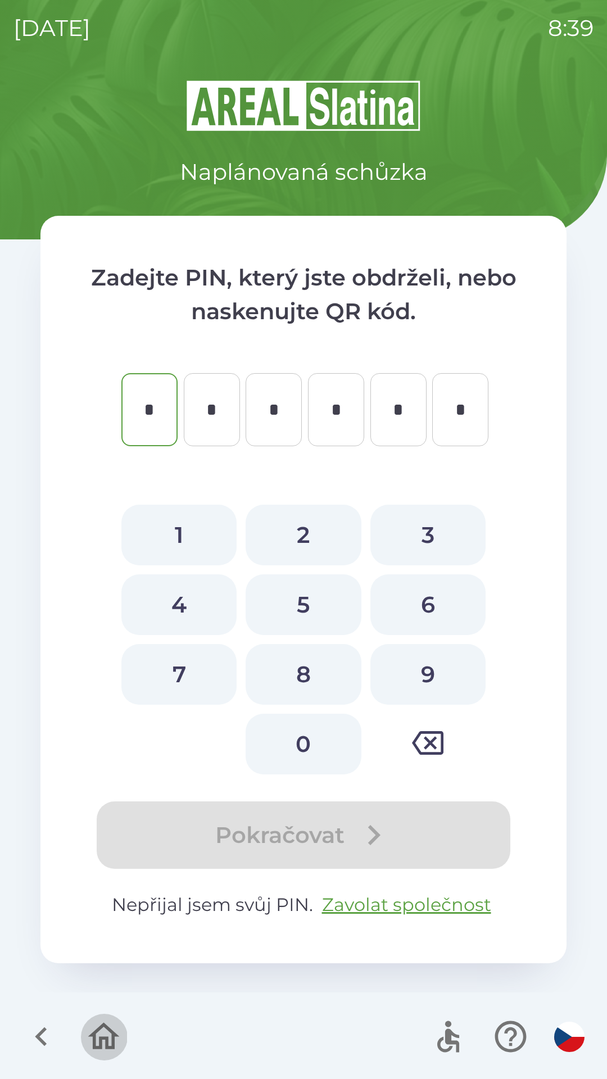
click at [99, 1035] on icon "button" at bounding box center [104, 1037] width 38 height 38
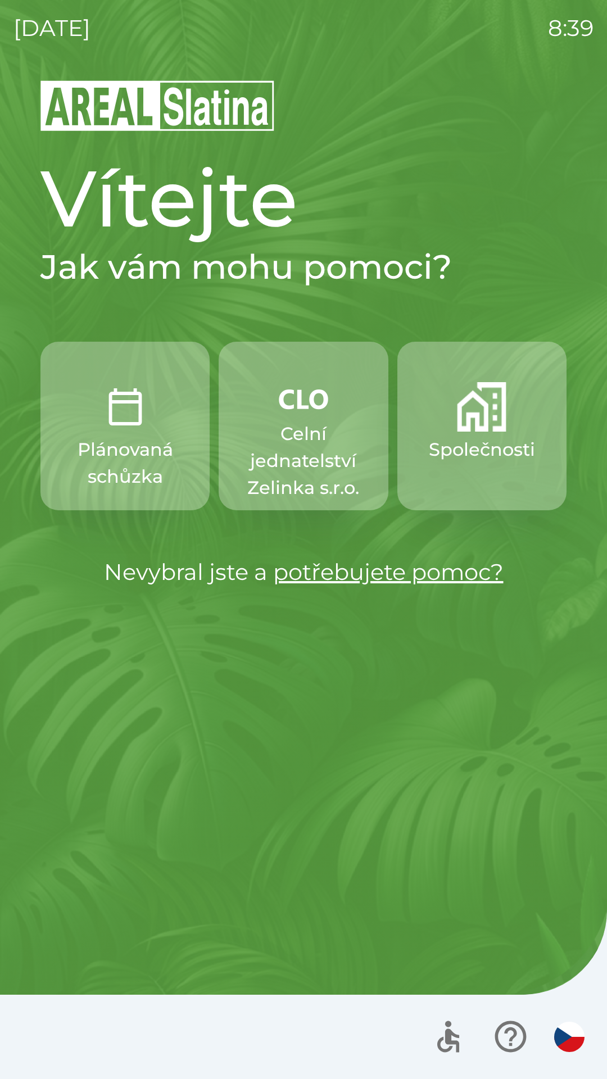
click at [321, 471] on p "Celní jednatelství Zelinka s.r.o." at bounding box center [303, 460] width 115 height 81
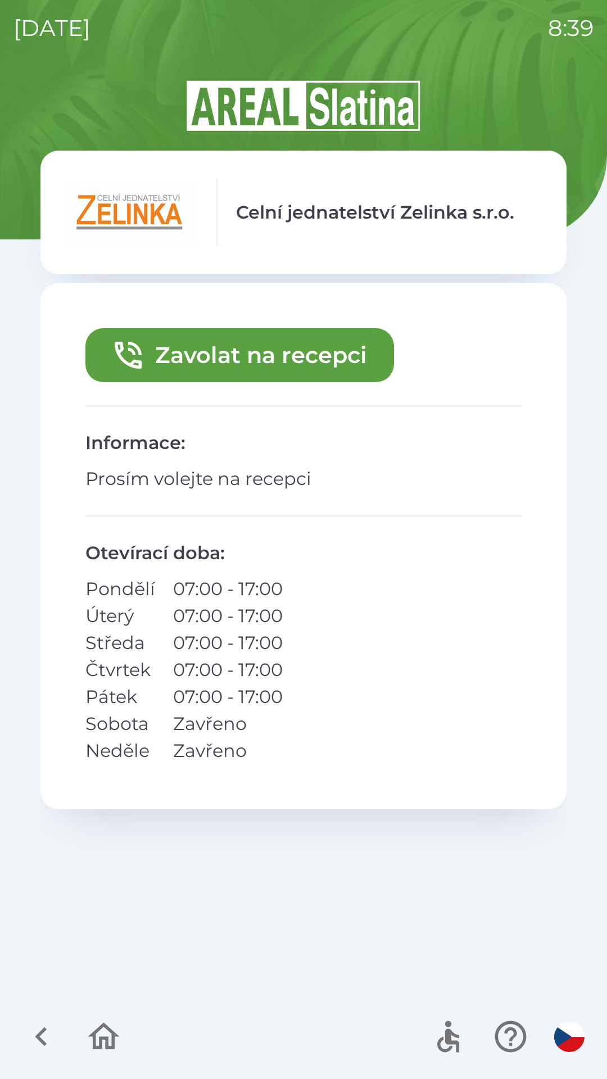
click at [110, 1046] on icon "button" at bounding box center [104, 1037] width 38 height 38
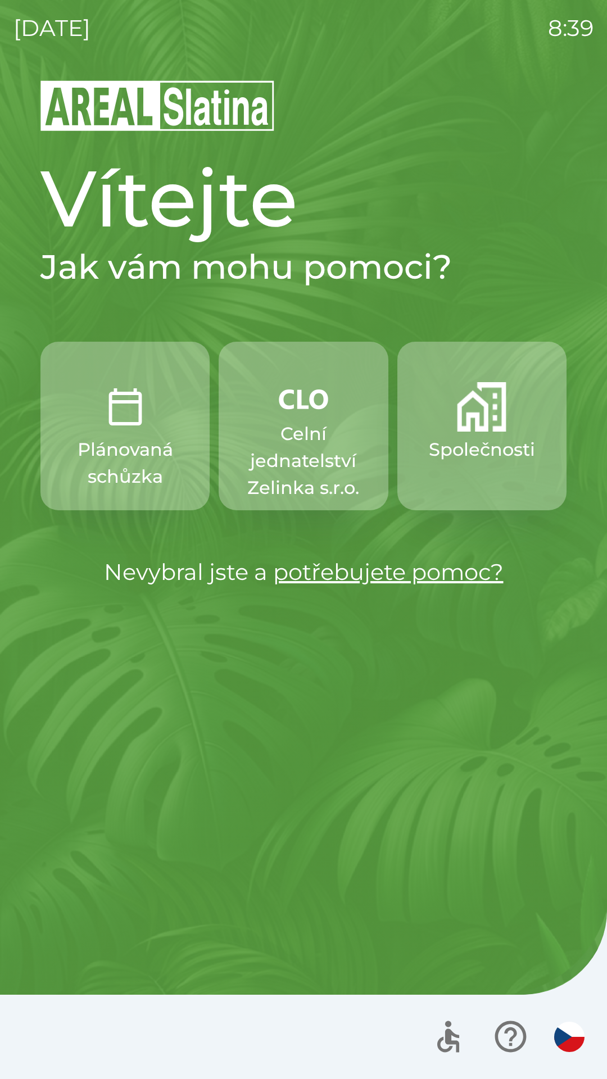
click at [486, 484] on button "Společnosti" at bounding box center [481, 426] width 169 height 169
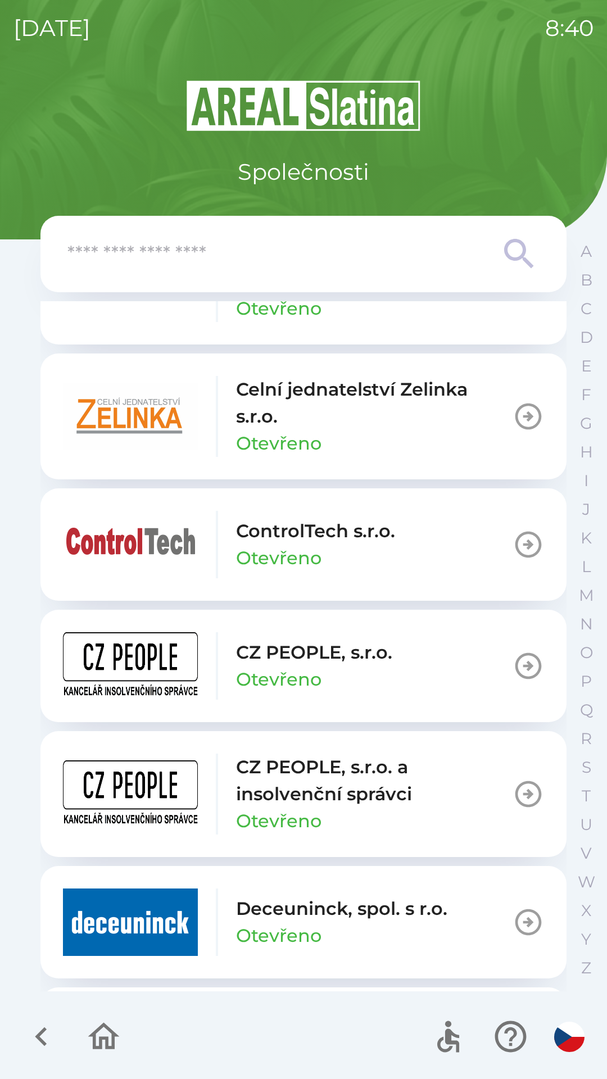
scroll to position [1991, 0]
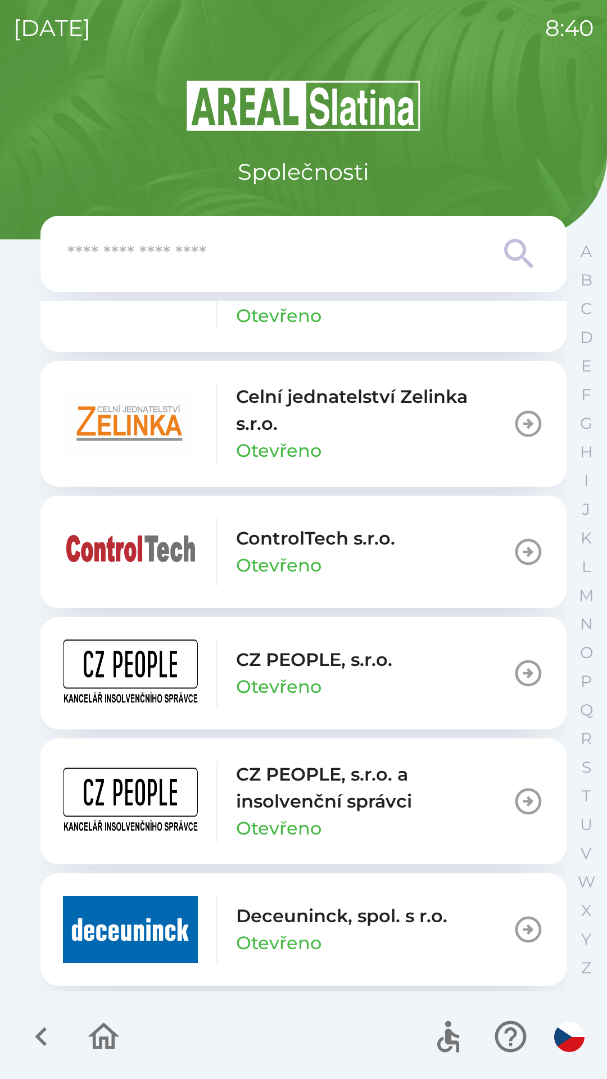
click at [362, 451] on div "Celní jednatelství Zelinka s.r.o. Otevřeno" at bounding box center [374, 423] width 277 height 81
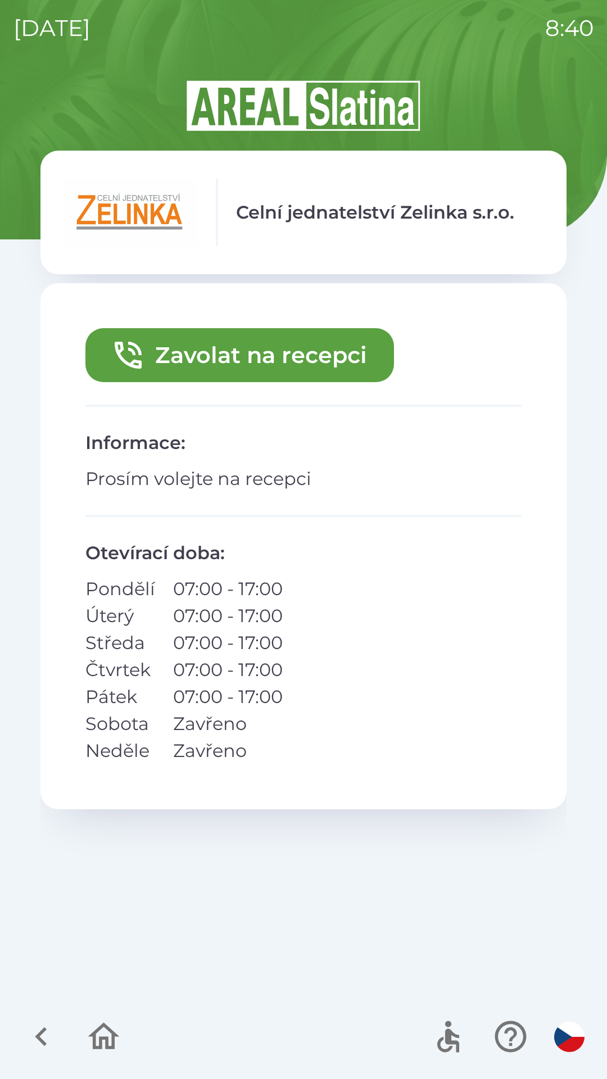
click at [286, 347] on button "Zavolat na recepci" at bounding box center [239, 355] width 309 height 54
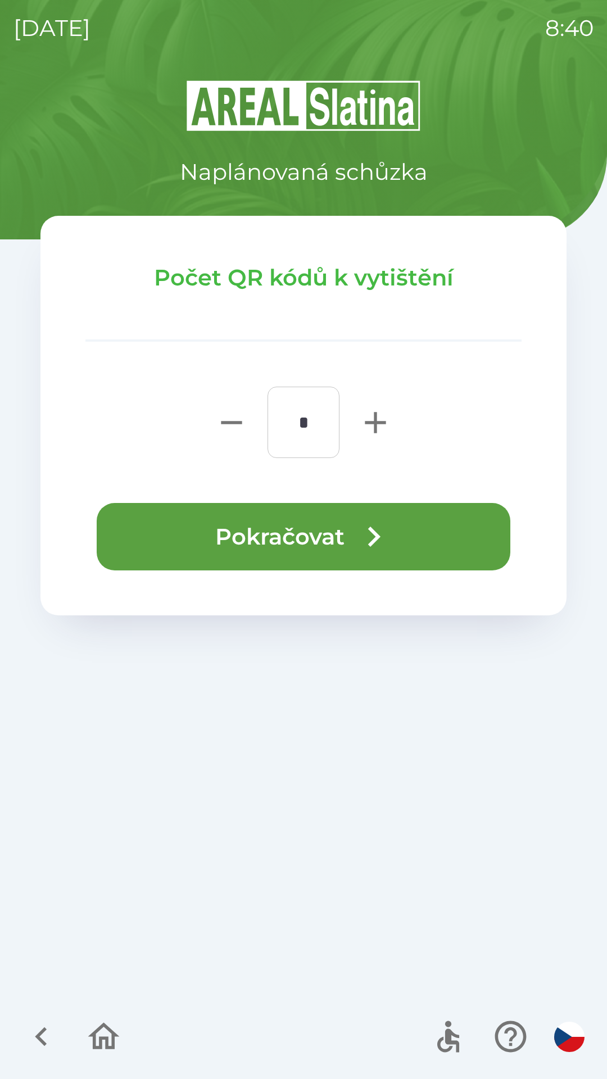
click at [309, 541] on button "Pokračovat" at bounding box center [304, 536] width 414 height 67
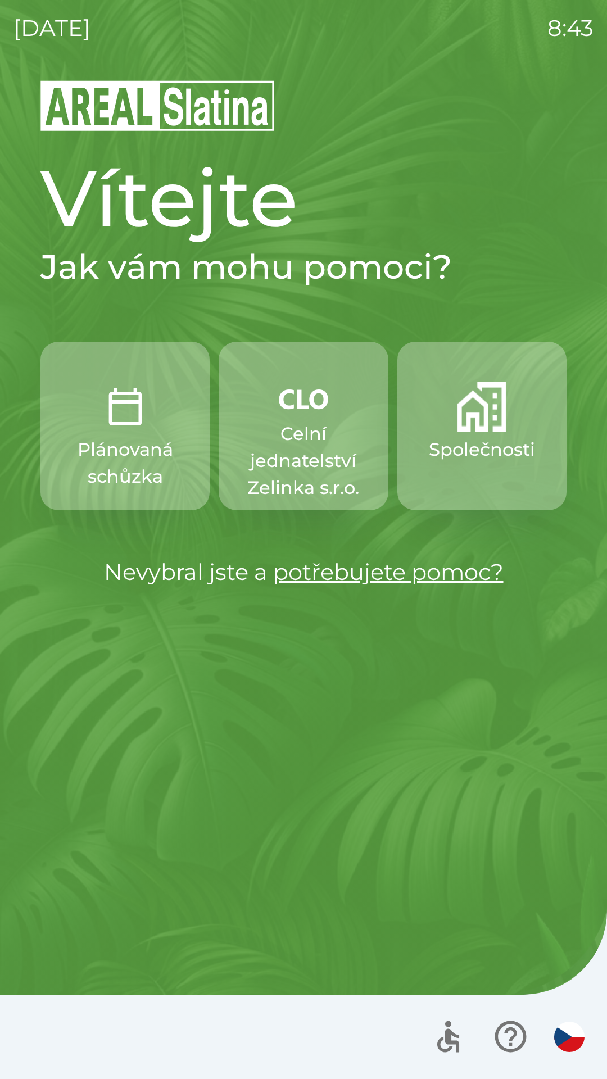
click at [456, 437] on p "Společnosti" at bounding box center [482, 449] width 106 height 27
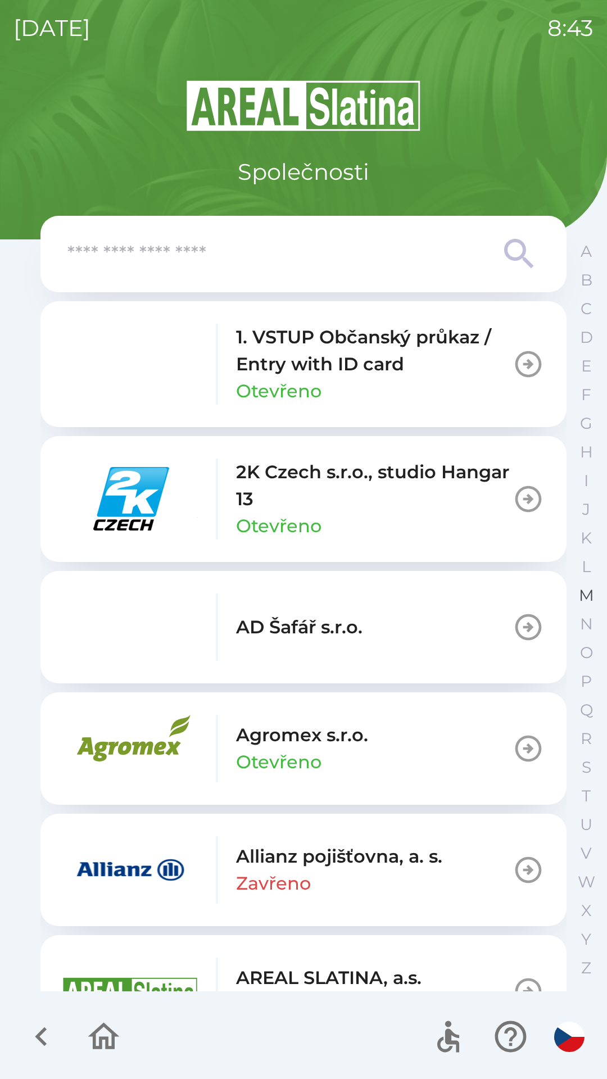
click at [575, 592] on button "M" at bounding box center [586, 595] width 28 height 29
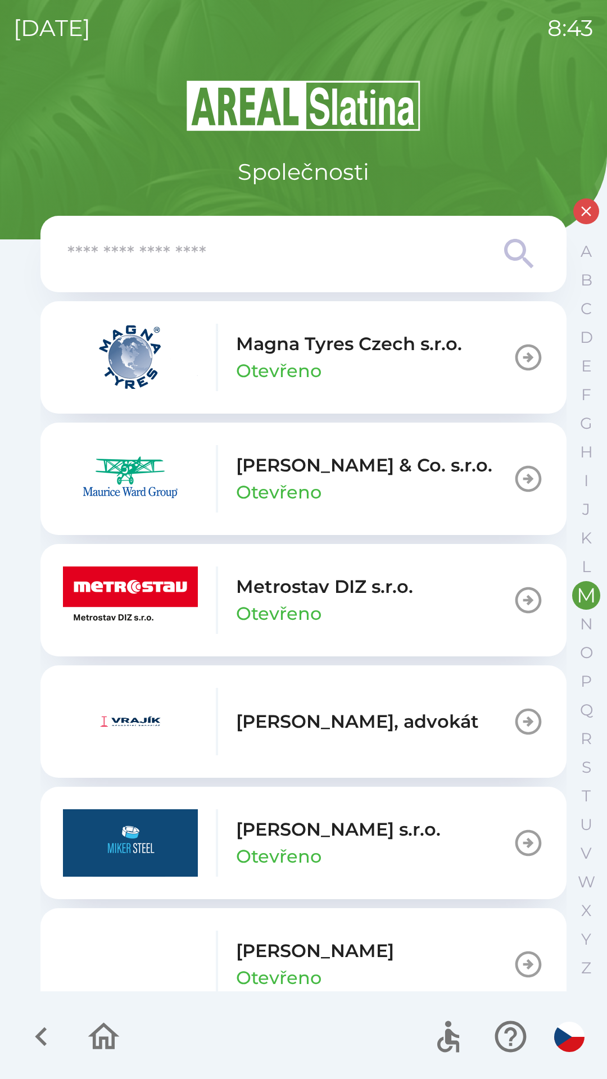
click at [349, 477] on p "[PERSON_NAME] & Co. s.r.o." at bounding box center [364, 465] width 256 height 27
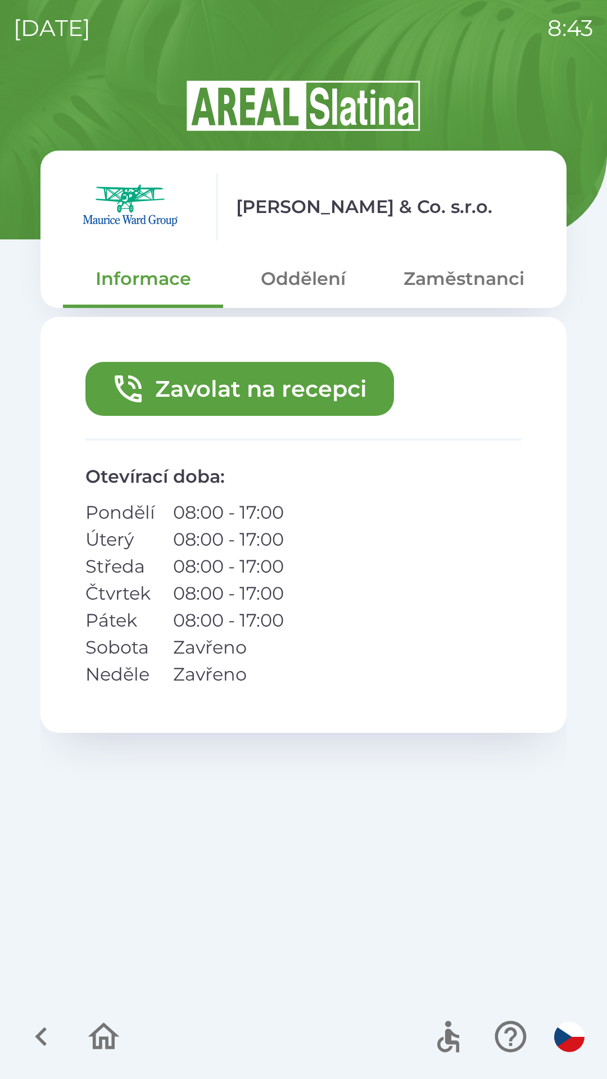
click at [465, 277] on button "Zaměstnanci" at bounding box center [464, 279] width 160 height 40
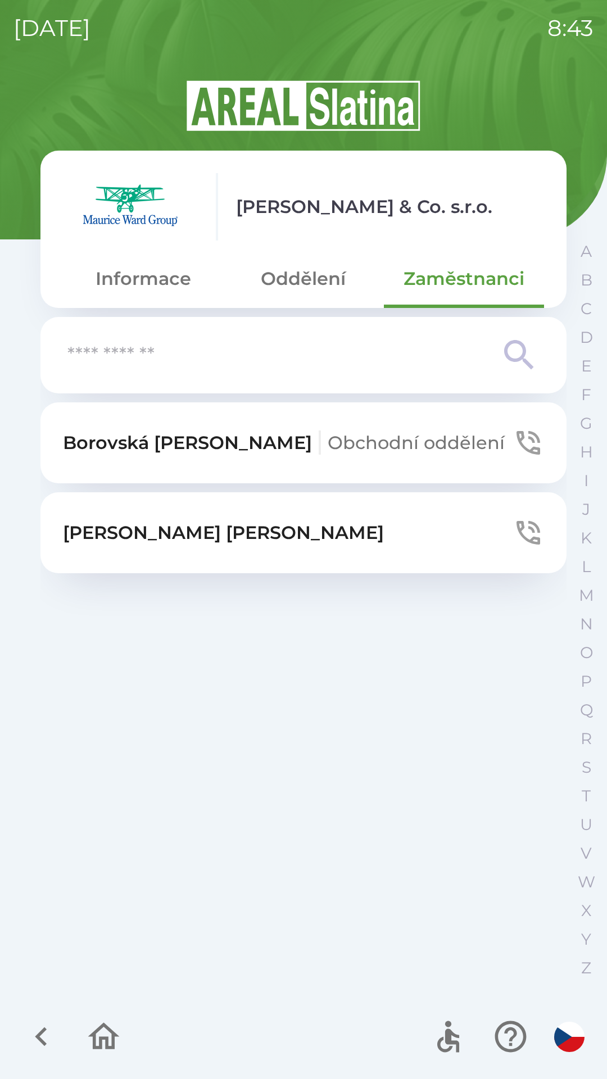
click at [395, 535] on button "Kulísková Alžběta" at bounding box center [303, 532] width 526 height 81
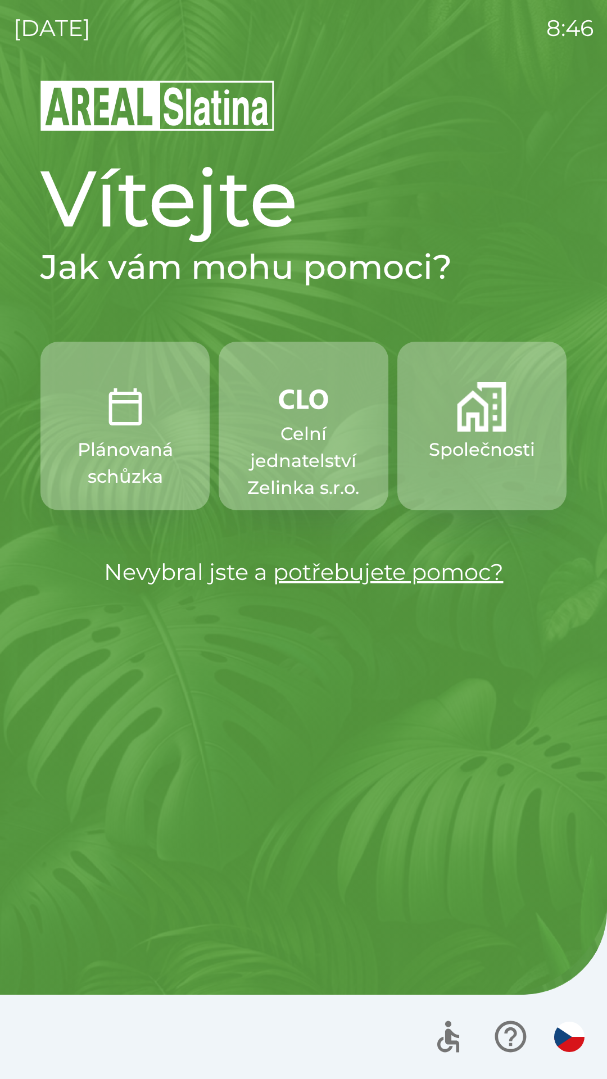
click at [488, 433] on button "Společnosti" at bounding box center [481, 426] width 169 height 169
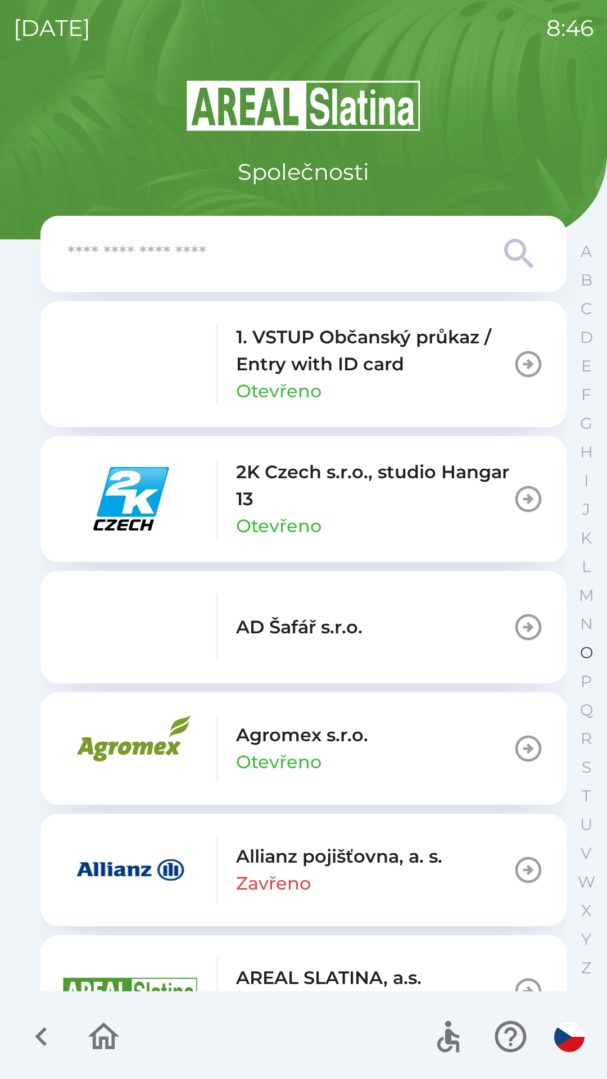
click at [582, 656] on p "O" at bounding box center [586, 653] width 13 height 20
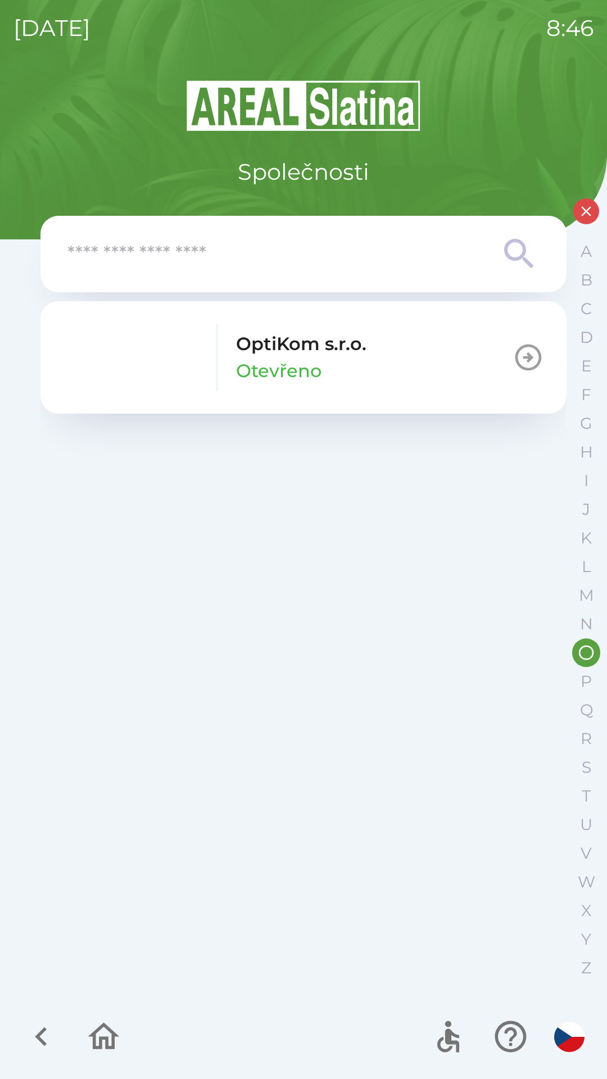
click at [352, 359] on div "OptiKom s.r.o. Otevřeno" at bounding box center [301, 358] width 130 height 54
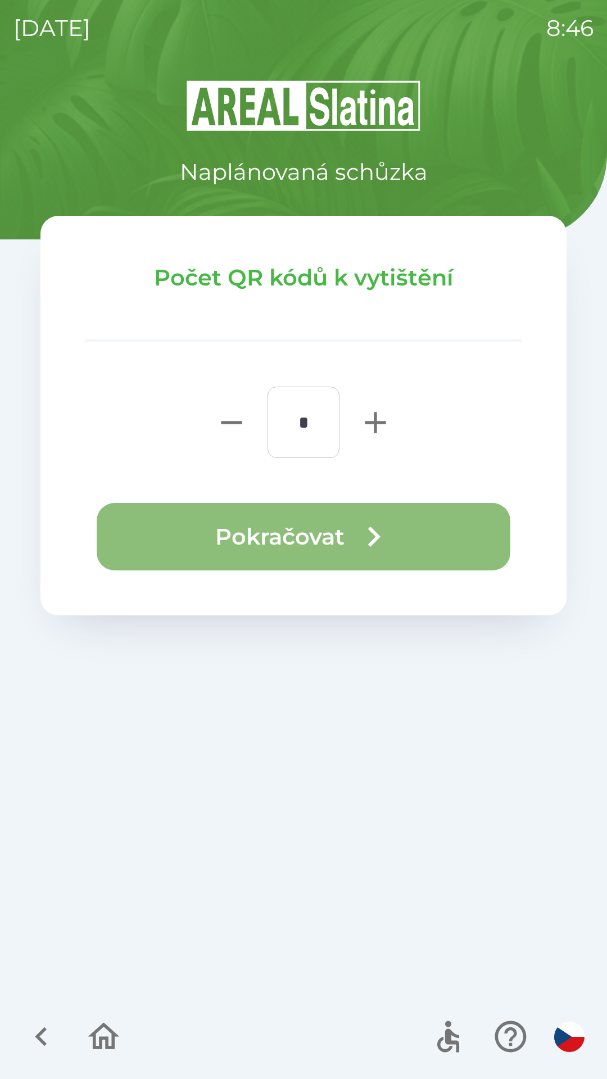
click at [373, 530] on icon "button" at bounding box center [374, 537] width 12 height 20
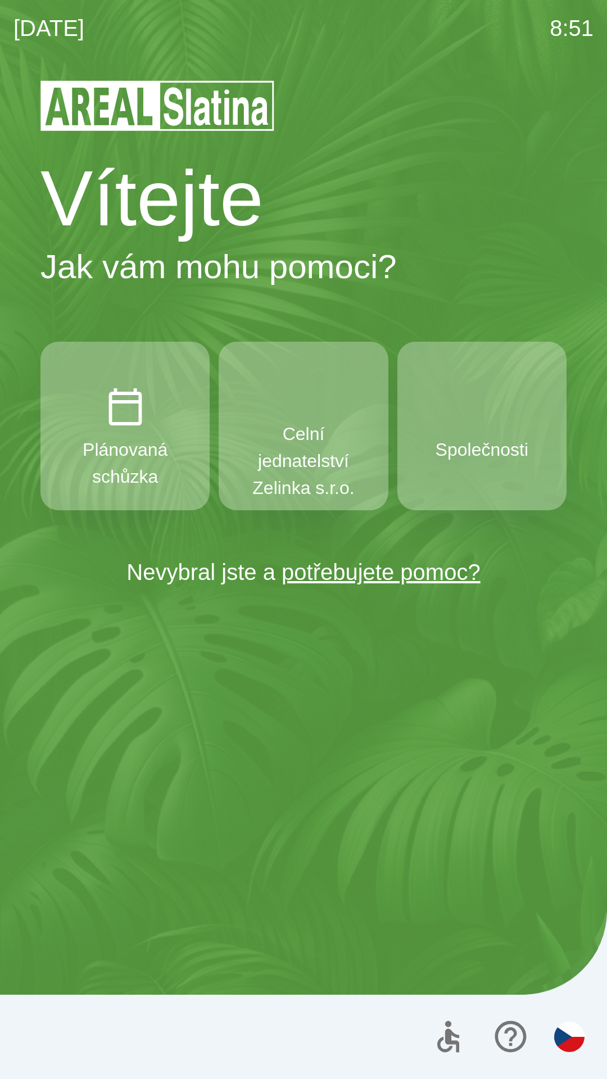
click at [327, 469] on p "Celní jednatelství Zelinka s.r.o." at bounding box center [303, 460] width 115 height 81
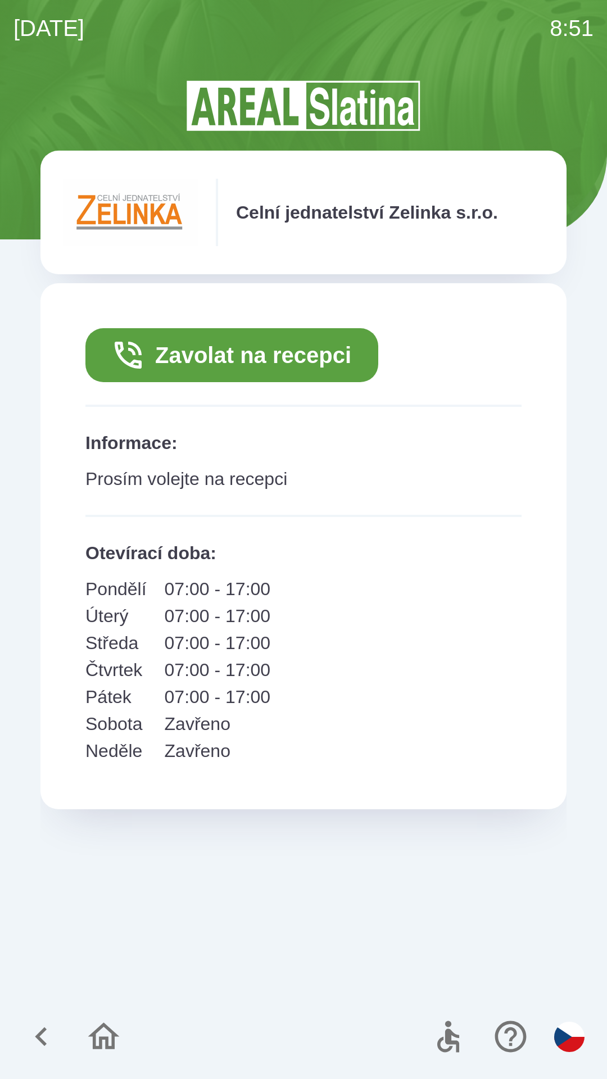
click at [313, 357] on button "Zavolat na recepci" at bounding box center [231, 355] width 293 height 54
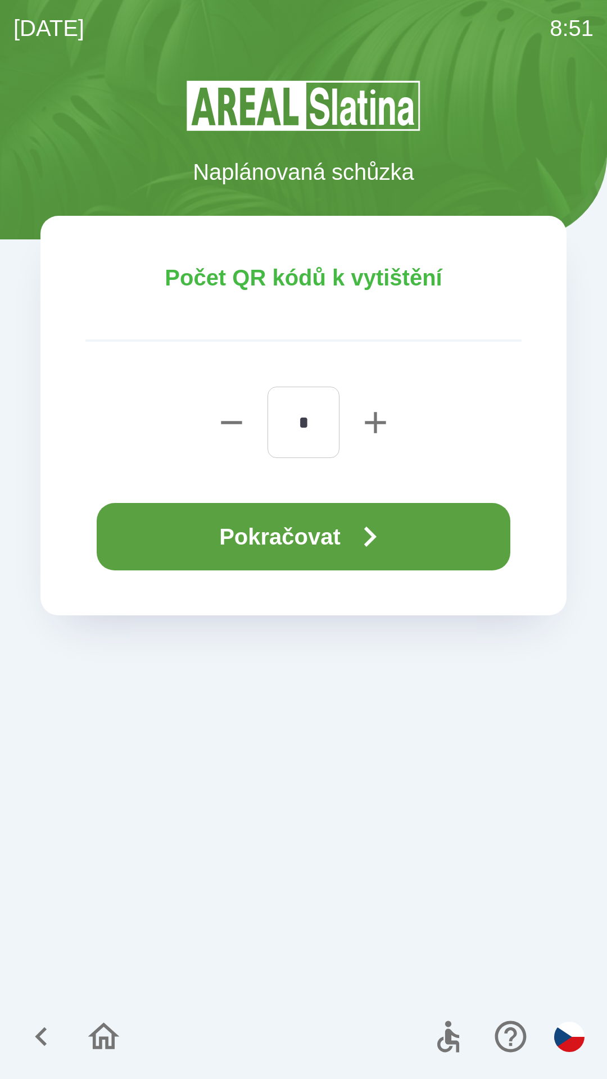
click at [445, 537] on button "Pokračovat" at bounding box center [304, 536] width 414 height 67
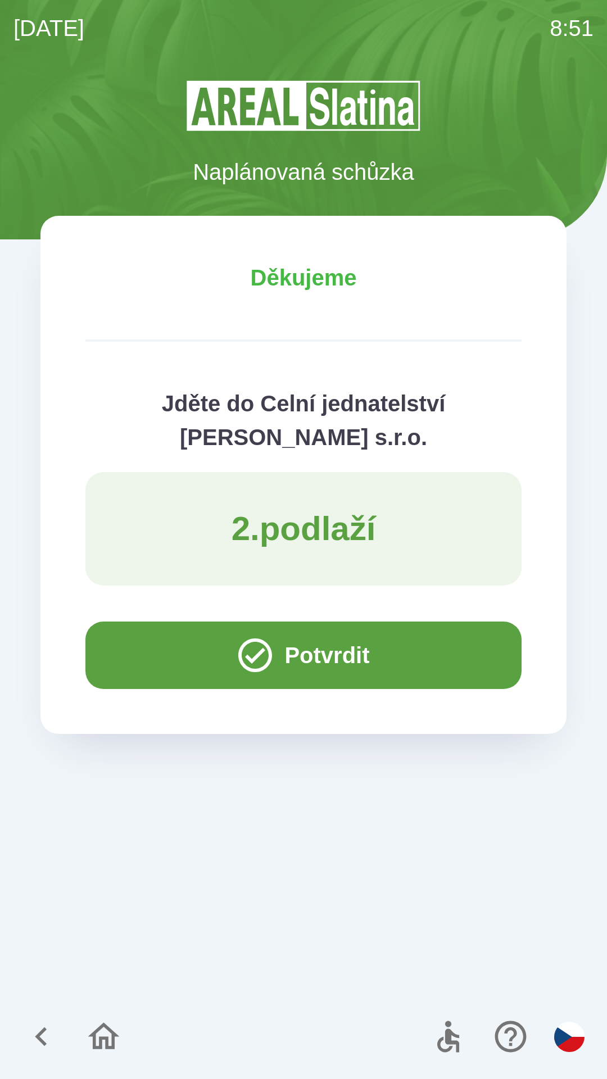
click at [309, 654] on button "Potvrdit" at bounding box center [303, 655] width 436 height 67
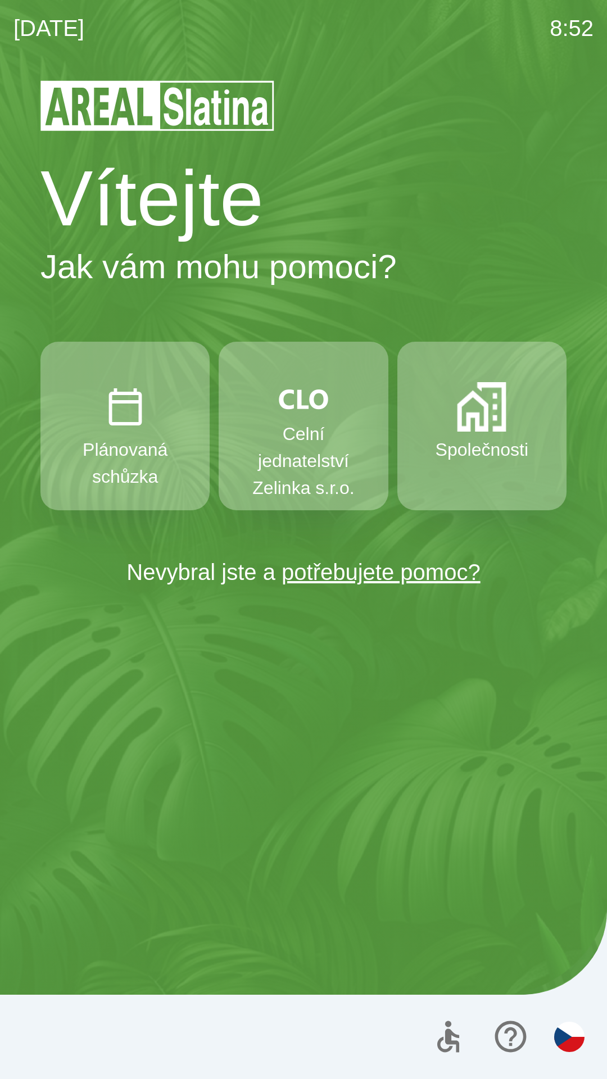
click at [492, 450] on p "Společnosti" at bounding box center [482, 449] width 93 height 27
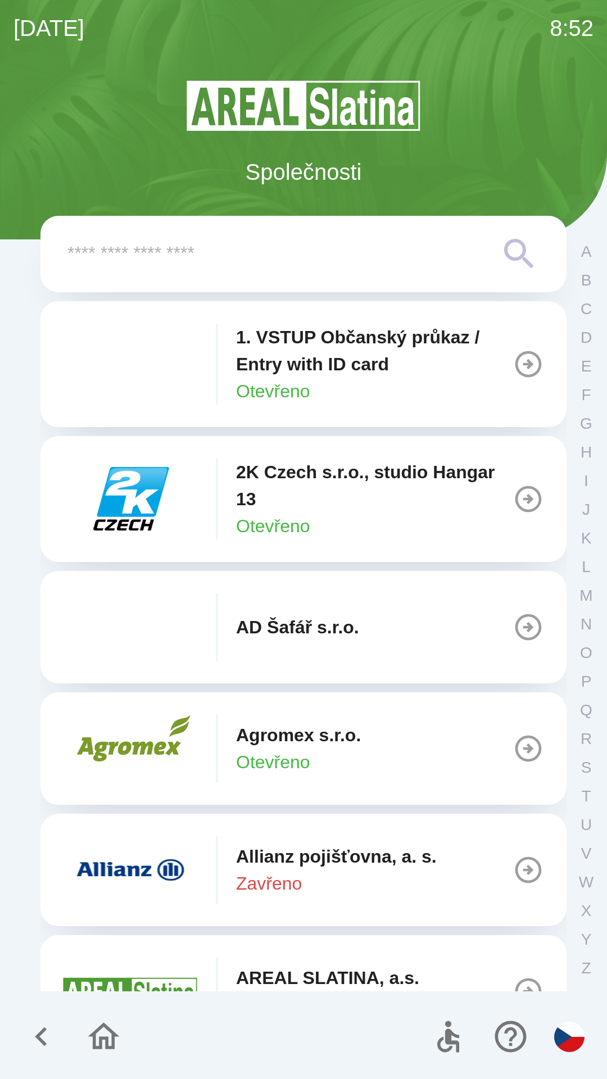
click at [134, 252] on input "text" at bounding box center [280, 254] width 427 height 31
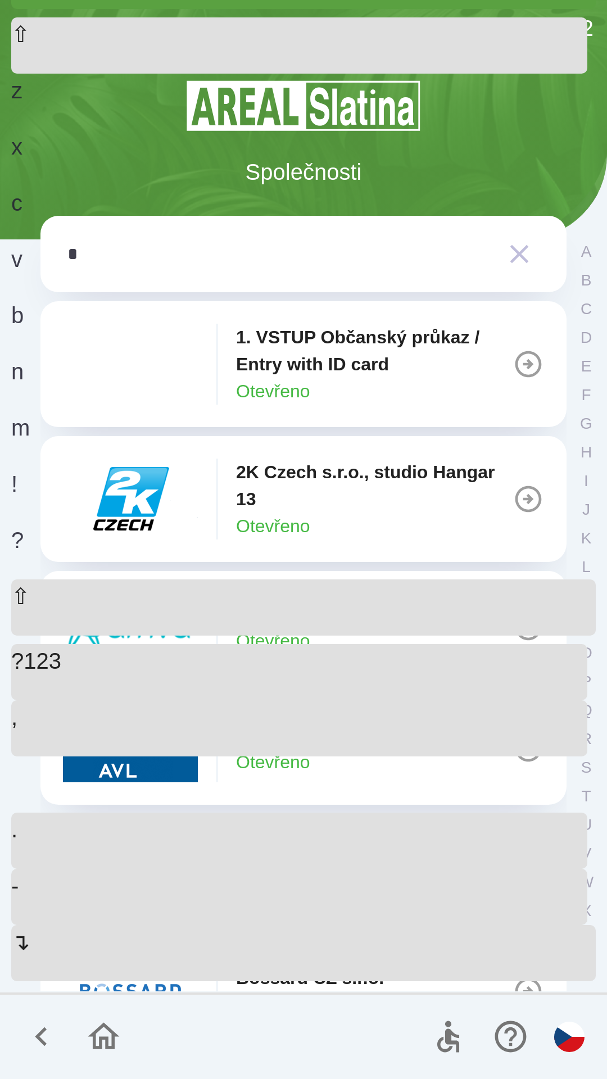
click at [202, 242] on div "c" at bounding box center [299, 214] width 576 height 56
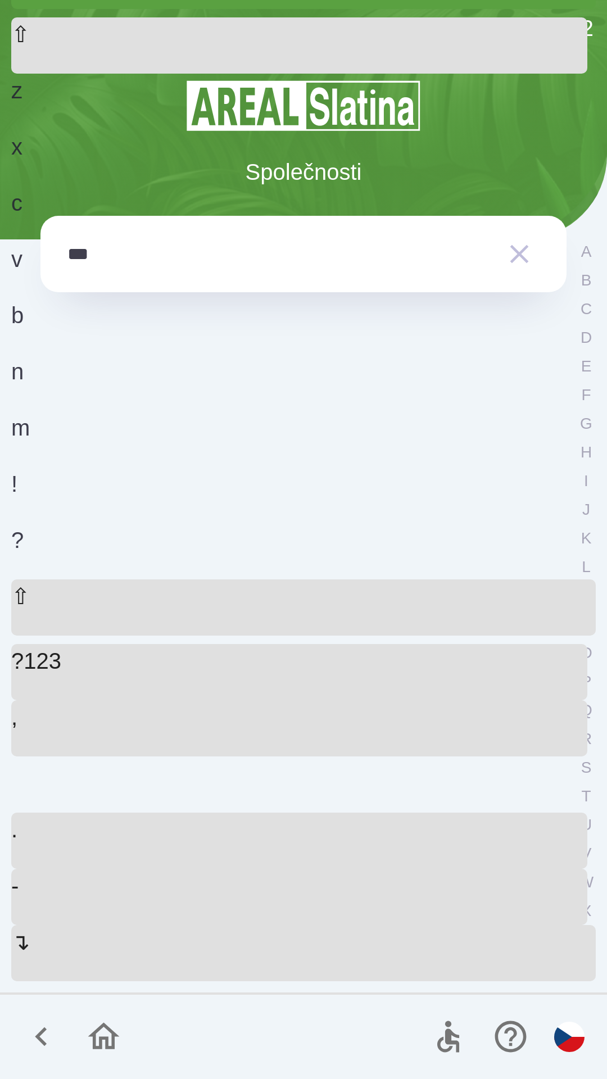
click at [102, 130] on div "z" at bounding box center [299, 102] width 576 height 56
click at [245, 813] on div at bounding box center [128, 785] width 234 height 56
type input "*"
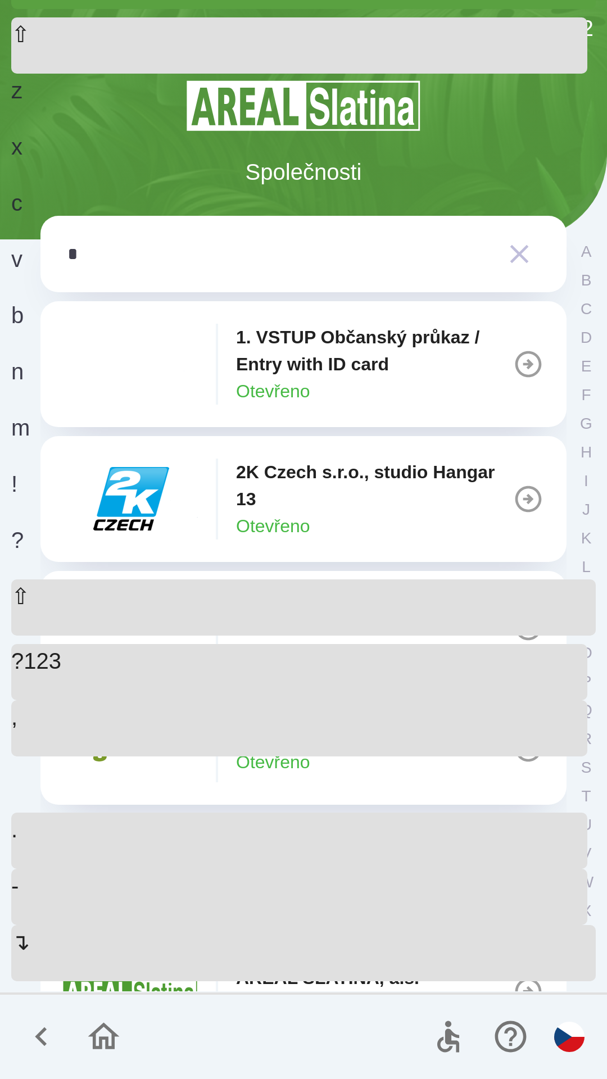
type input "**"
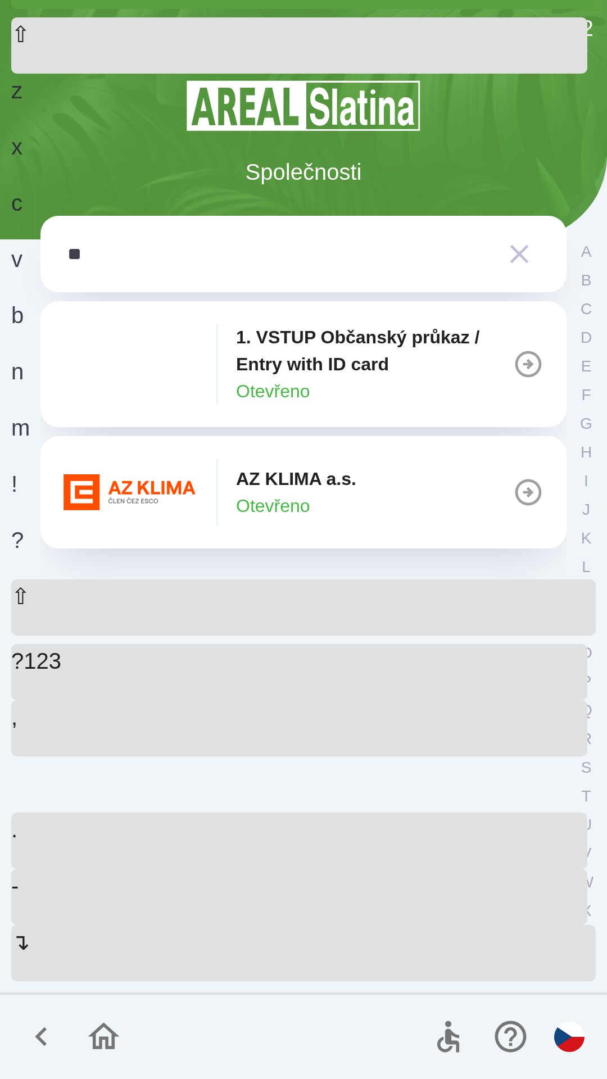
click at [104, 130] on div "z" at bounding box center [299, 102] width 576 height 56
click at [350, 504] on div "AZ KLIMA a.s. Otevřeno" at bounding box center [296, 492] width 120 height 54
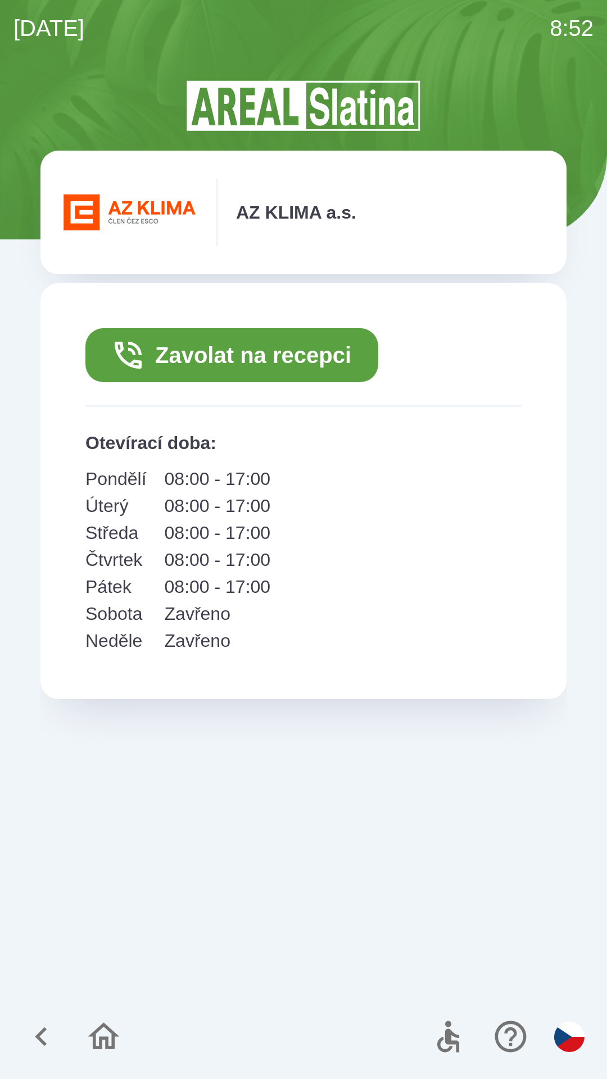
click at [264, 364] on button "Zavolat na recepci" at bounding box center [231, 355] width 293 height 54
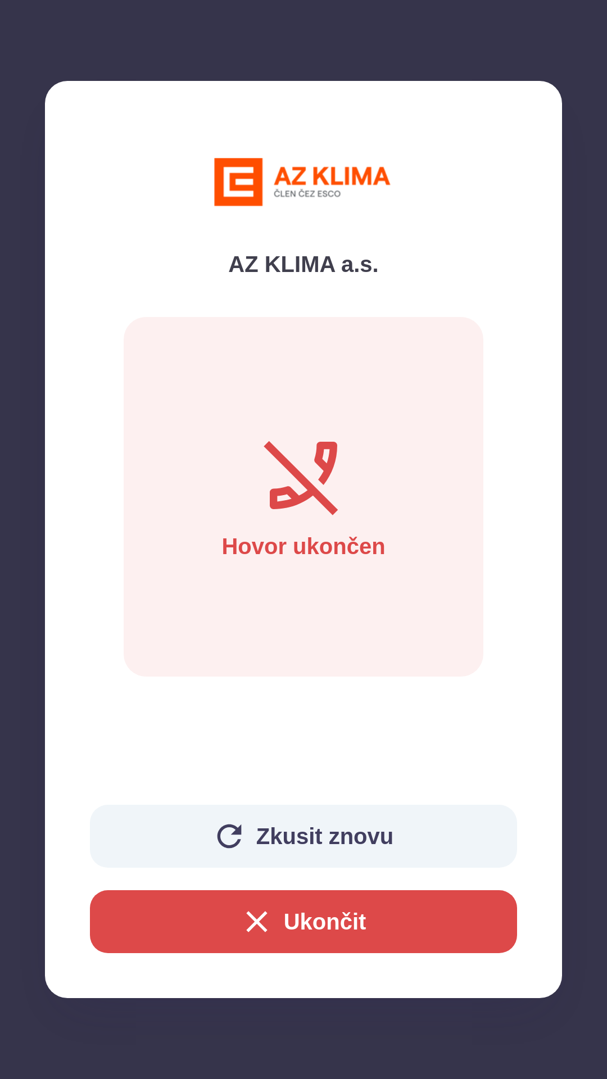
click at [397, 909] on button "Ukončit" at bounding box center [303, 921] width 427 height 63
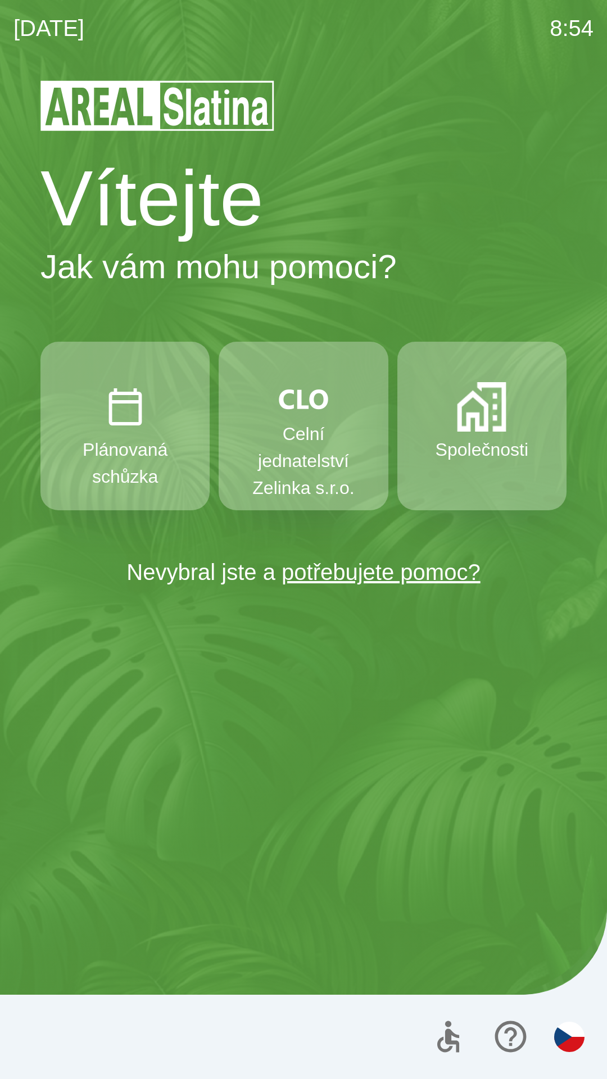
click at [287, 438] on p "Celní jednatelství Zelinka s.r.o." at bounding box center [303, 460] width 115 height 81
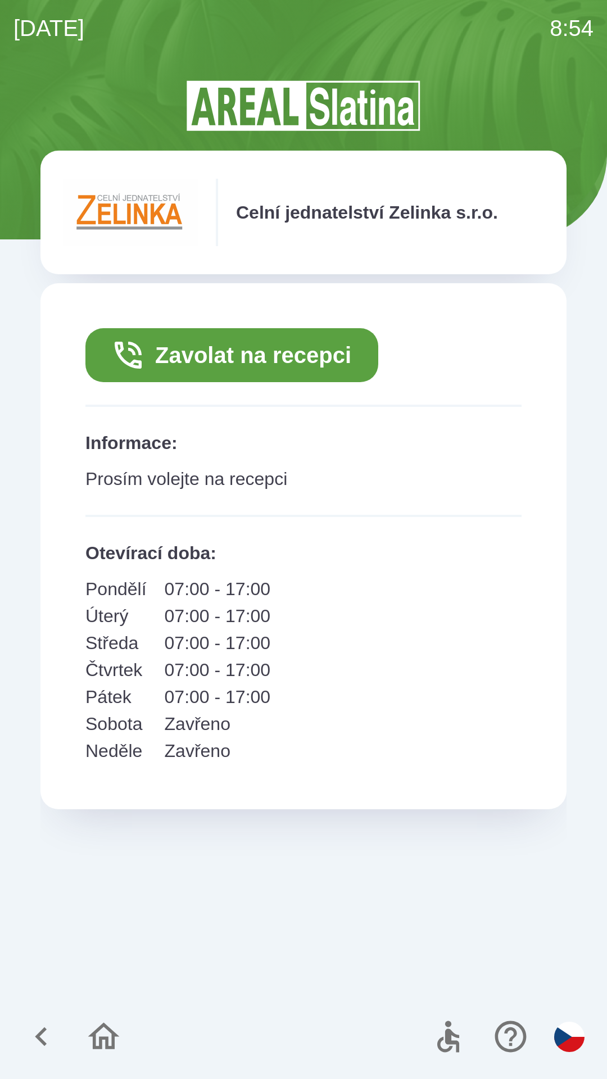
click at [327, 351] on button "Zavolat na recepci" at bounding box center [231, 355] width 293 height 54
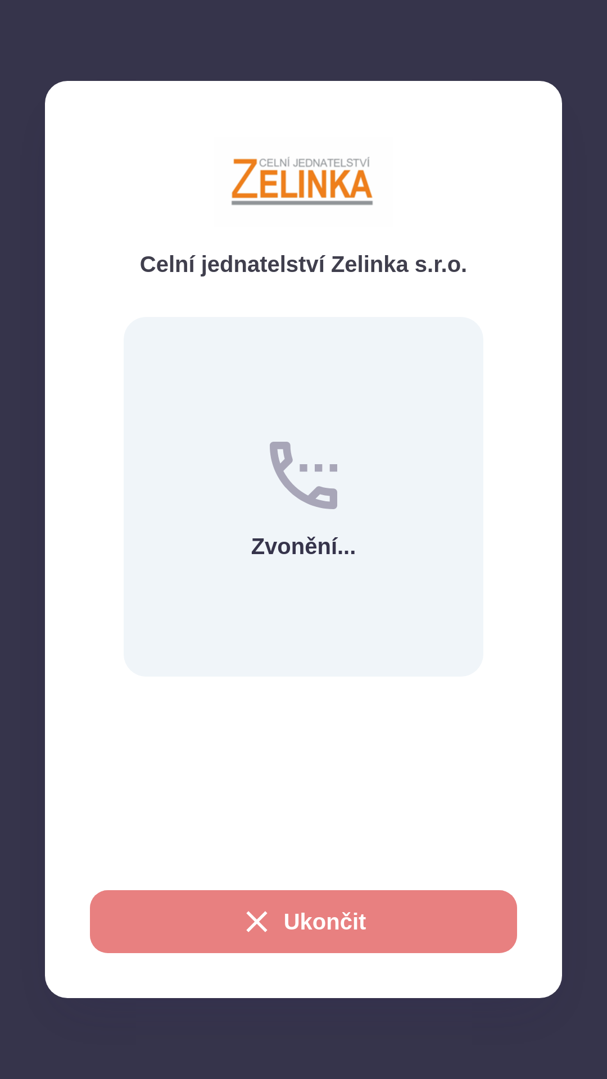
click at [374, 917] on button "Ukončit" at bounding box center [303, 921] width 427 height 63
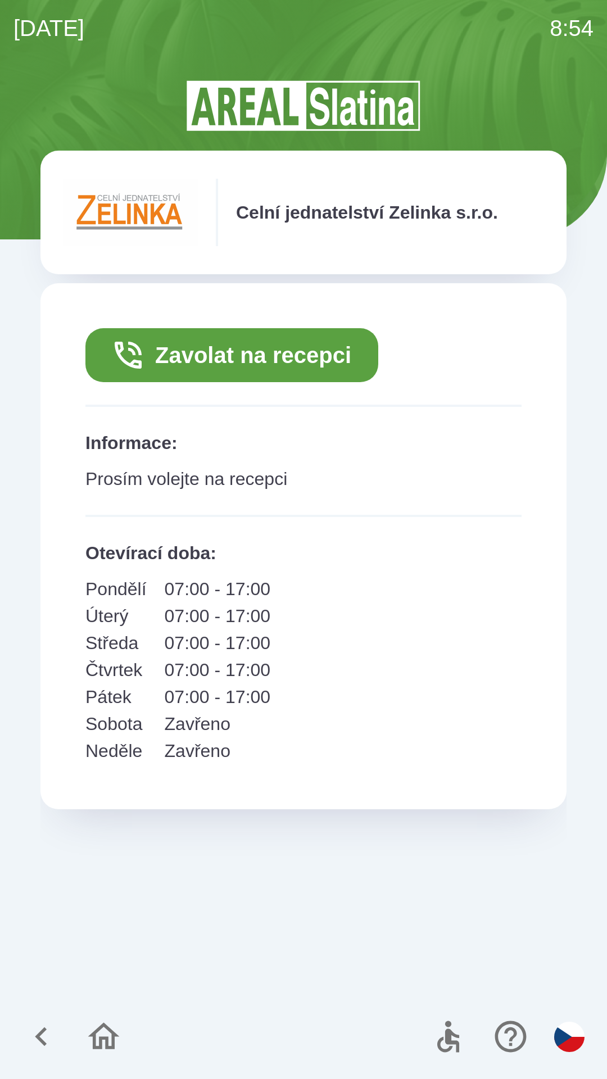
click at [338, 356] on button "Zavolat na recepci" at bounding box center [231, 355] width 293 height 54
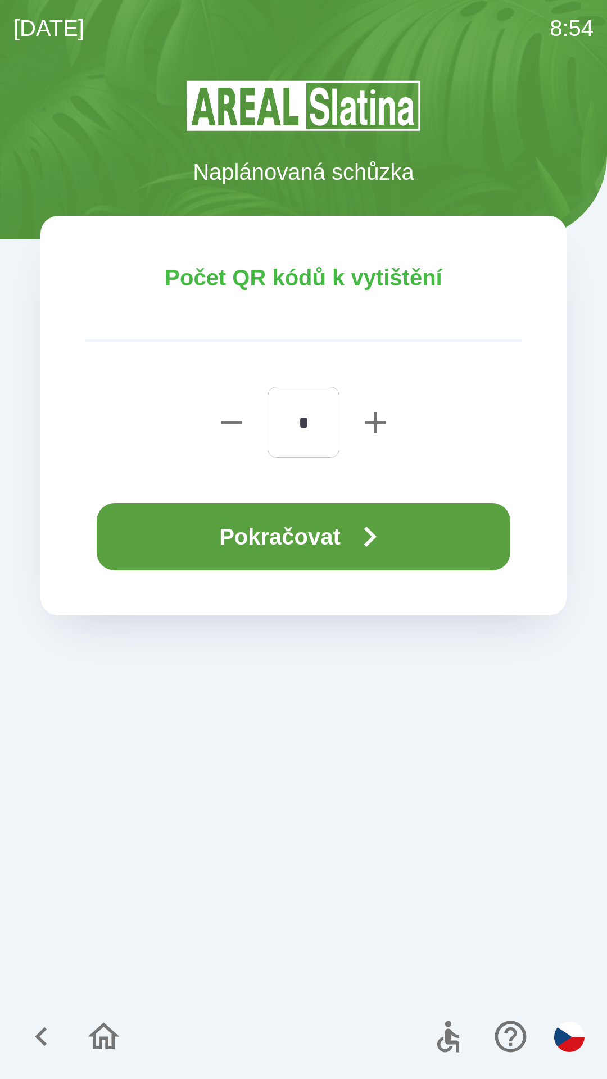
click at [328, 540] on button "Pokračovat" at bounding box center [304, 536] width 414 height 67
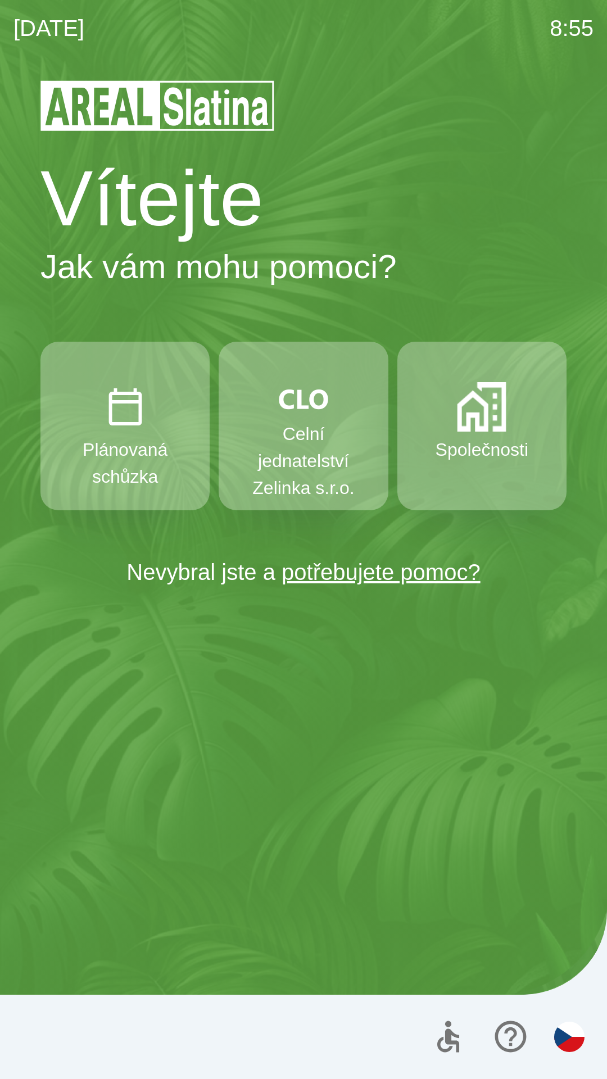
click at [305, 450] on p "Celní jednatelství Zelinka s.r.o." at bounding box center [303, 460] width 115 height 81
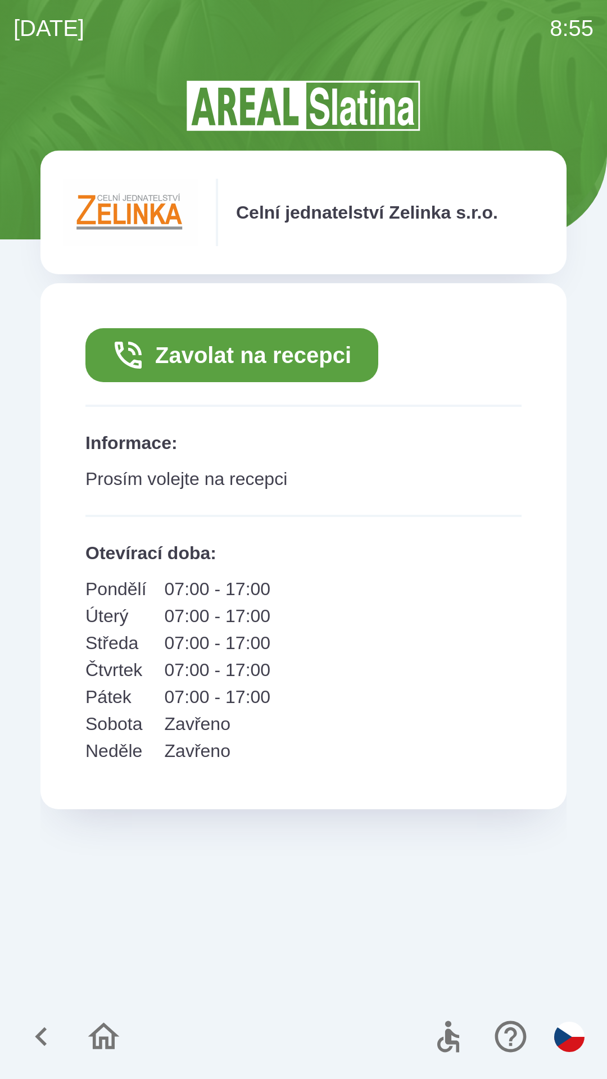
click at [285, 356] on button "Zavolat na recepci" at bounding box center [231, 355] width 293 height 54
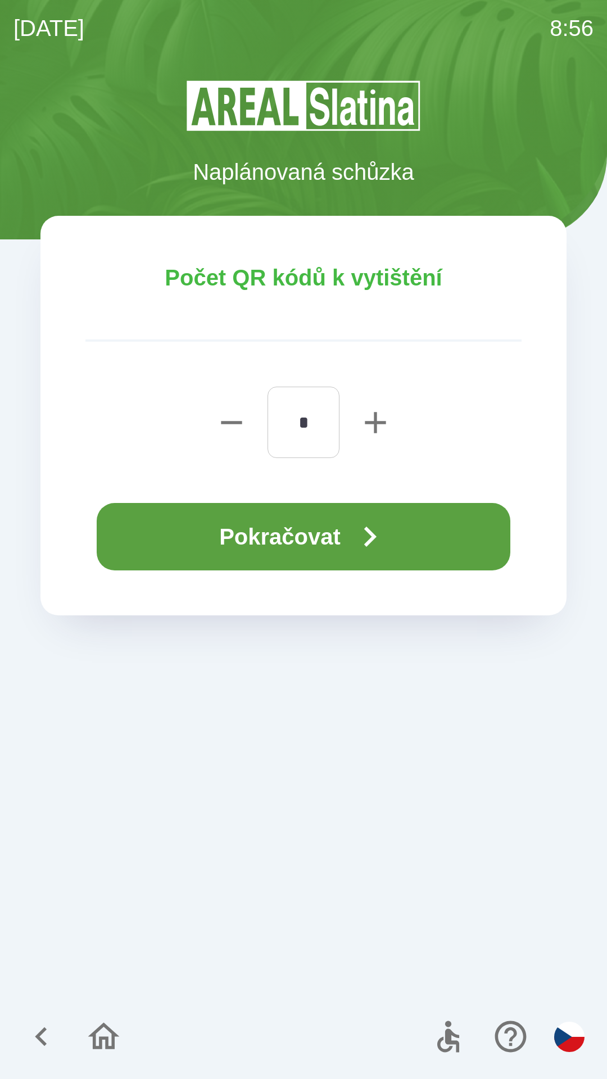
click at [321, 542] on button "Pokračovat" at bounding box center [304, 536] width 414 height 67
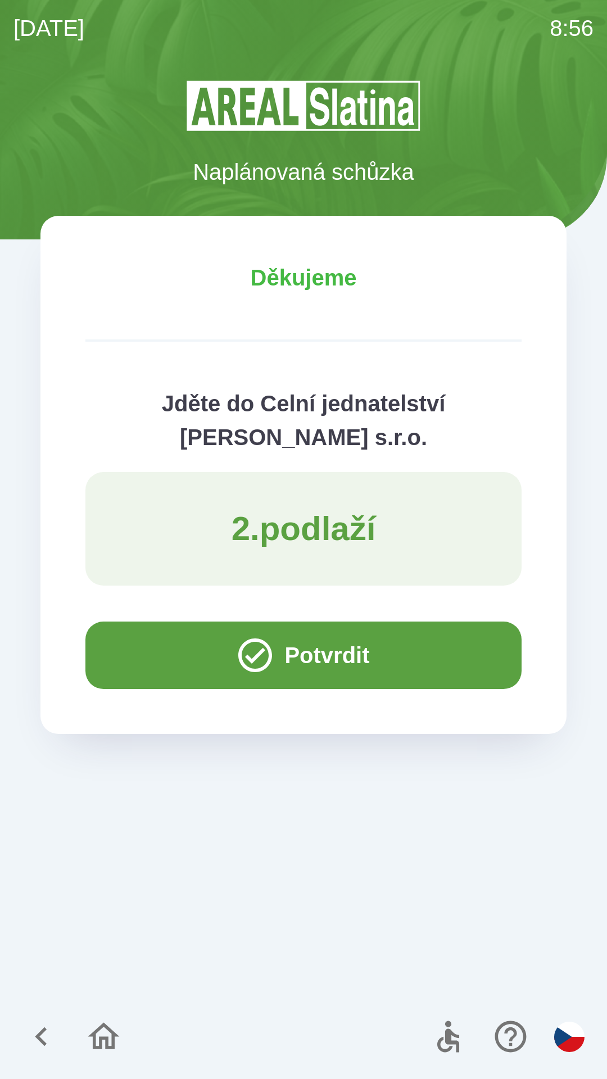
click at [284, 652] on button "Potvrdit" at bounding box center [303, 655] width 436 height 67
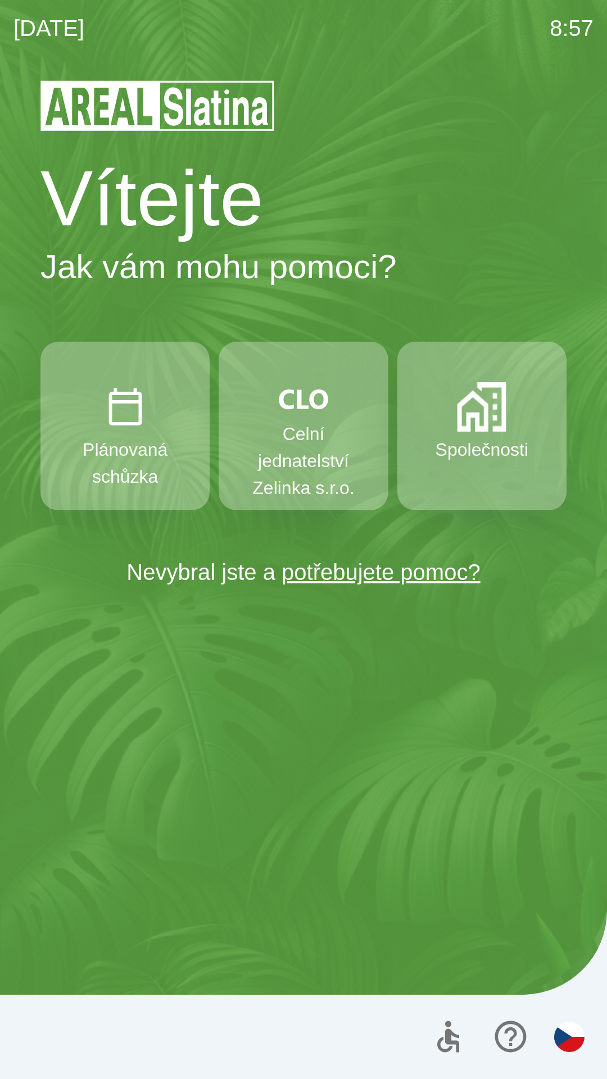
click at [139, 450] on p "Plánovaná schůzka" at bounding box center [124, 463] width 115 height 54
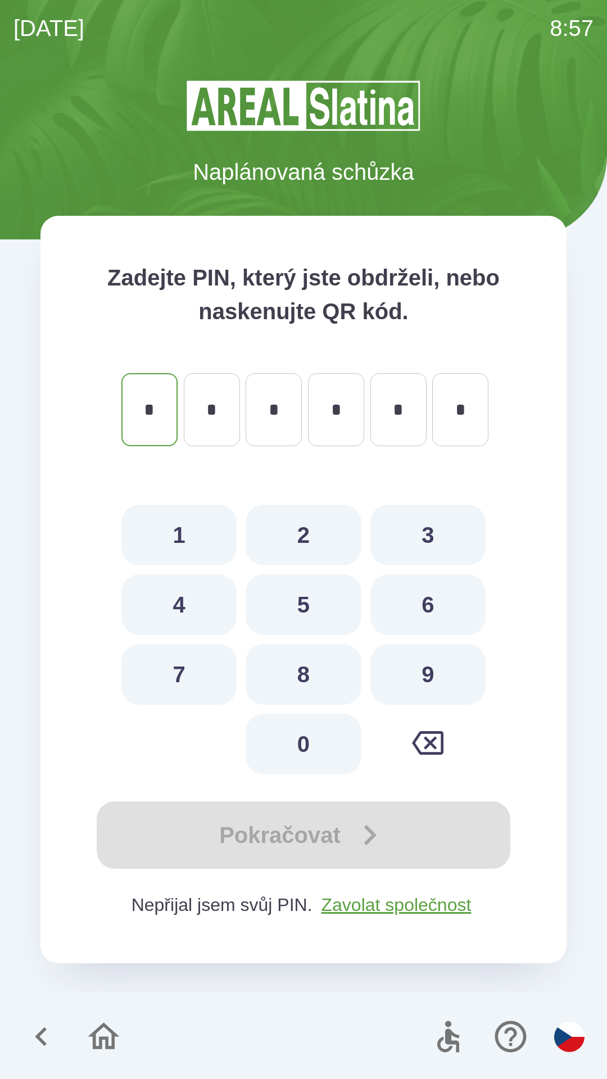
click at [41, 1028] on icon "button" at bounding box center [41, 1037] width 38 height 38
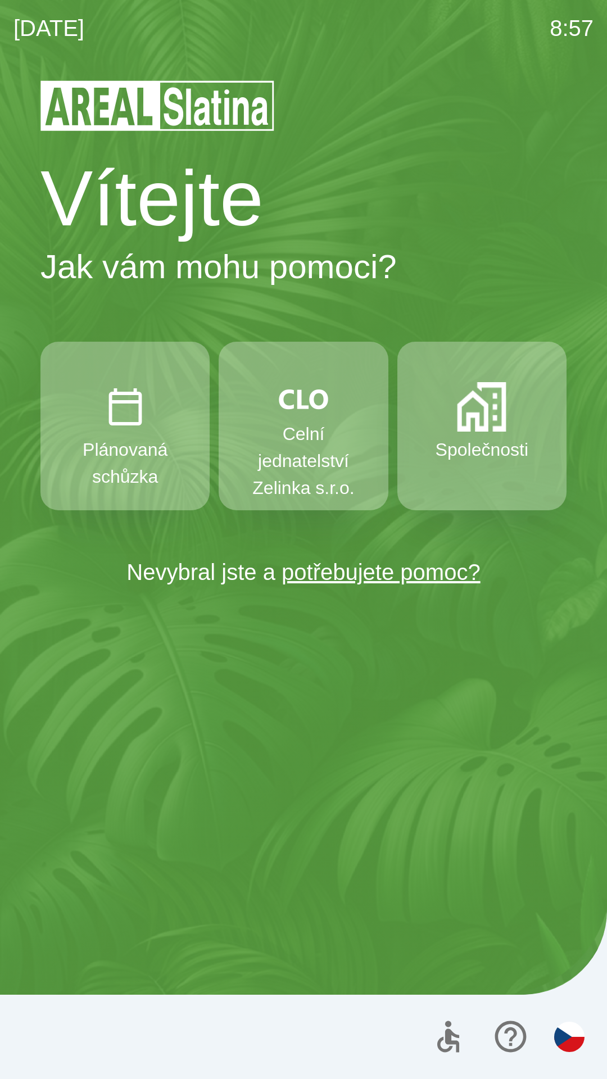
click at [308, 447] on p "Celní jednatelství Zelinka s.r.o." at bounding box center [303, 460] width 115 height 81
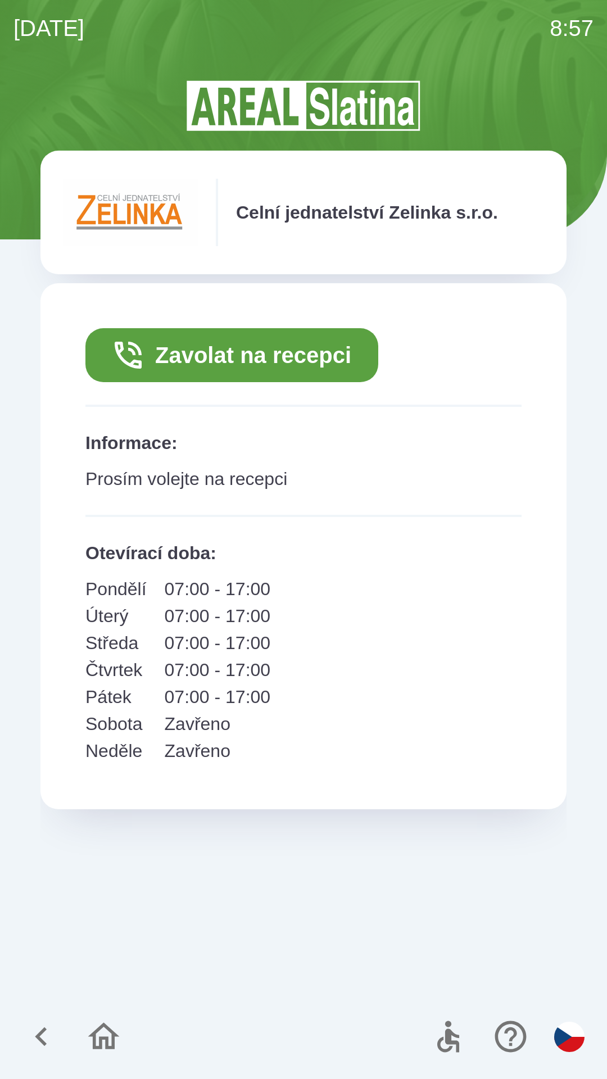
click at [53, 1032] on icon "button" at bounding box center [41, 1037] width 38 height 38
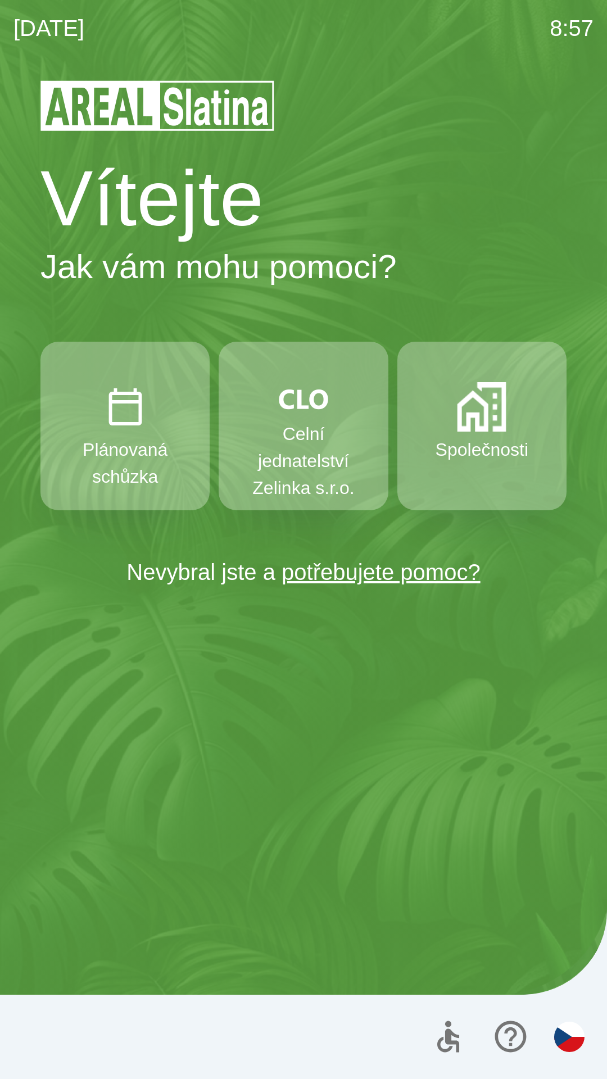
click at [500, 459] on p "Společnosti" at bounding box center [482, 449] width 93 height 27
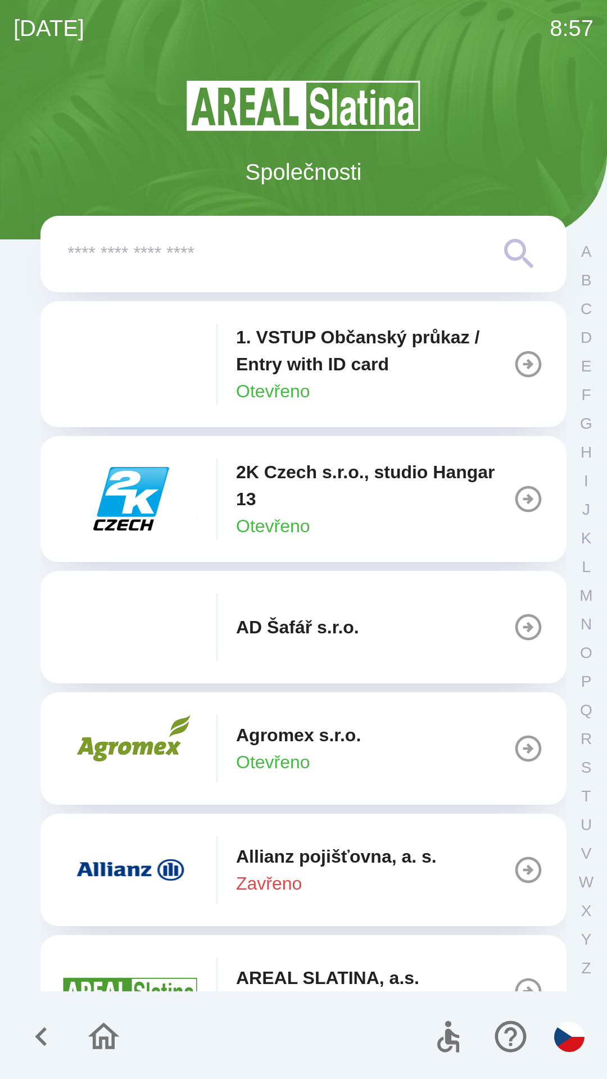
click at [44, 1042] on icon "button" at bounding box center [41, 1037] width 12 height 19
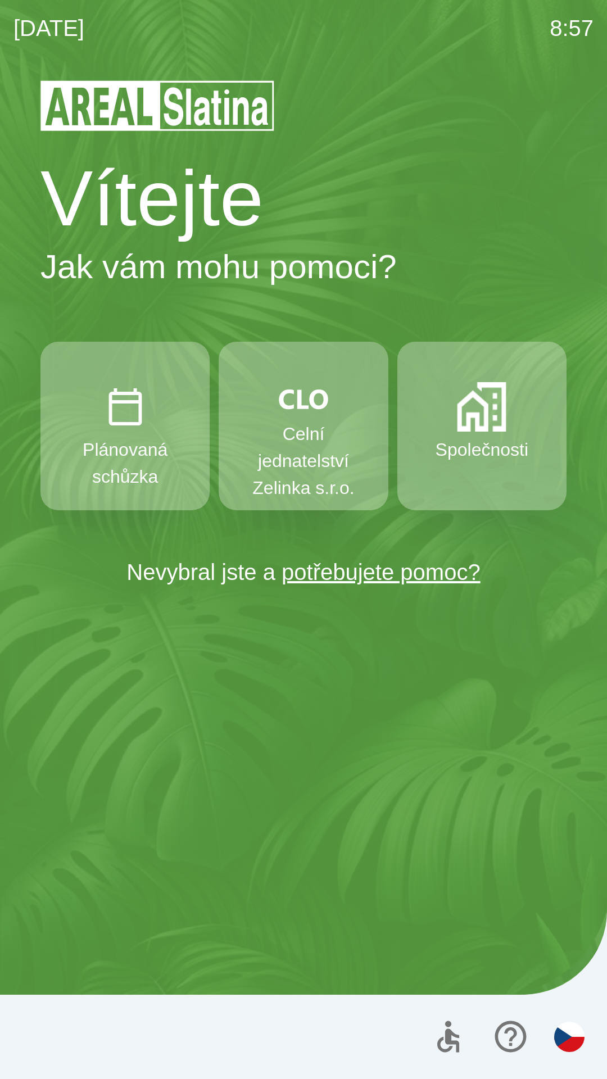
click at [304, 459] on p "Celní jednatelství Zelinka s.r.o." at bounding box center [303, 460] width 115 height 81
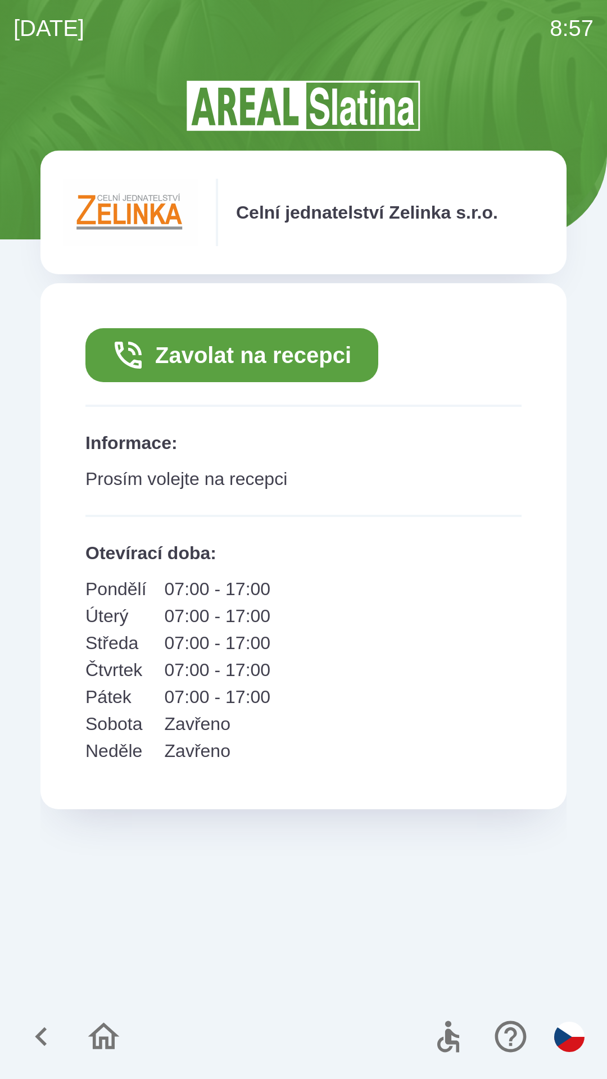
click at [201, 357] on button "Zavolat na recepci" at bounding box center [231, 355] width 293 height 54
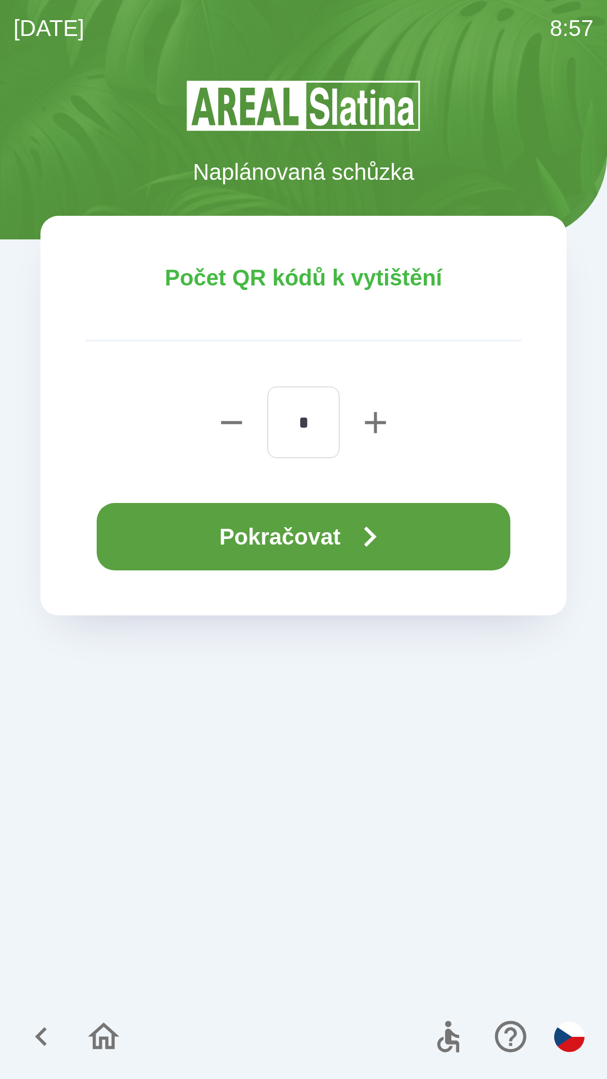
click at [124, 531] on button "Pokračovat" at bounding box center [304, 536] width 414 height 67
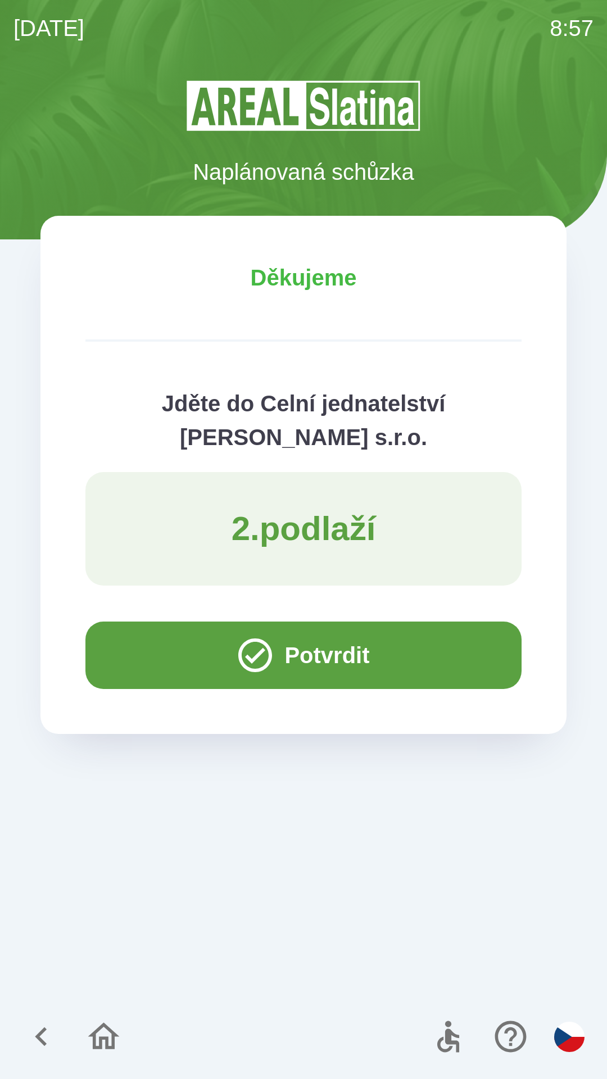
click at [135, 663] on button "Potvrdit" at bounding box center [303, 655] width 436 height 67
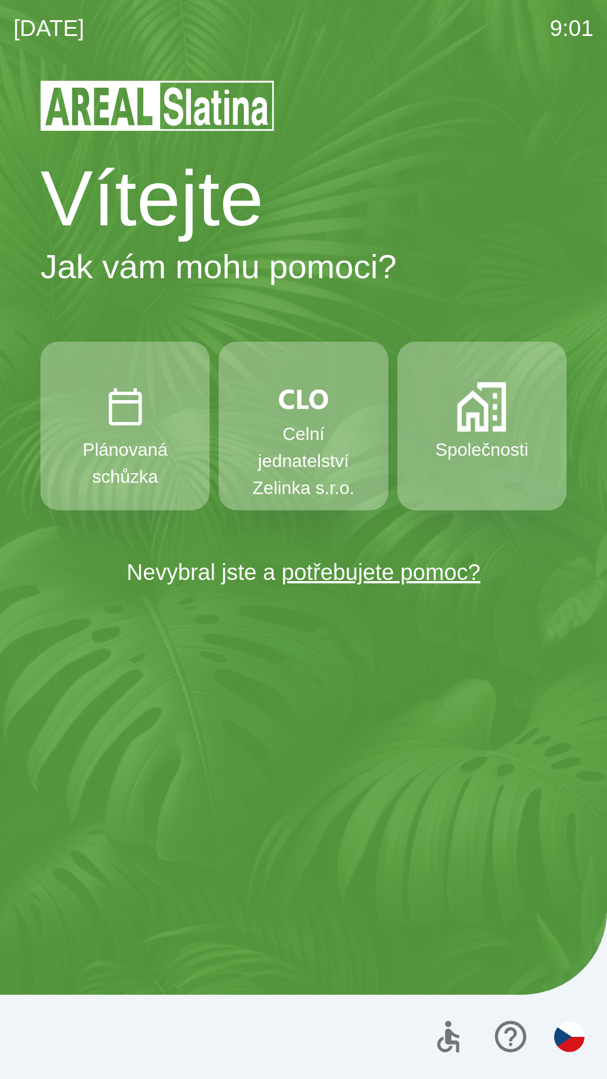
click at [477, 490] on button "Společnosti" at bounding box center [481, 426] width 169 height 169
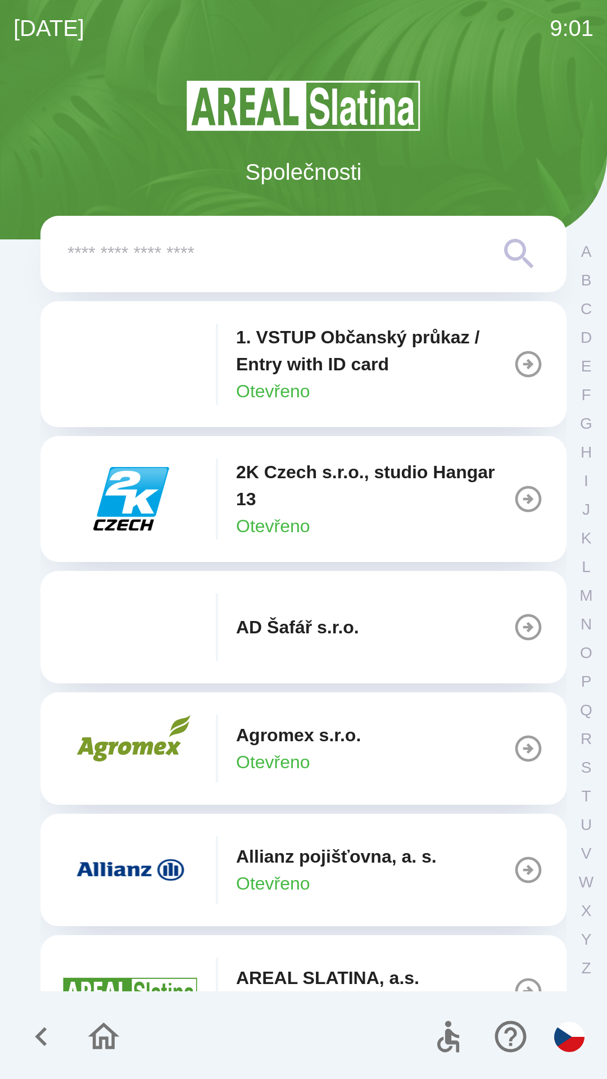
click at [228, 955] on button "AREAL SLATINA, a.s. Otevřeno" at bounding box center [303, 991] width 526 height 112
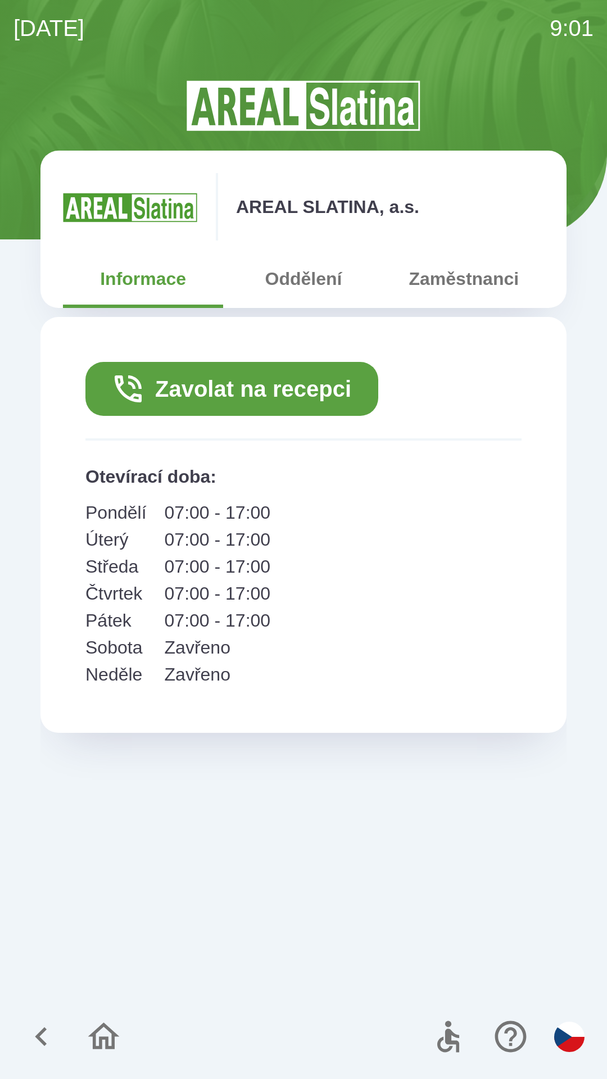
click at [241, 391] on button "Zavolat na recepci" at bounding box center [231, 389] width 293 height 54
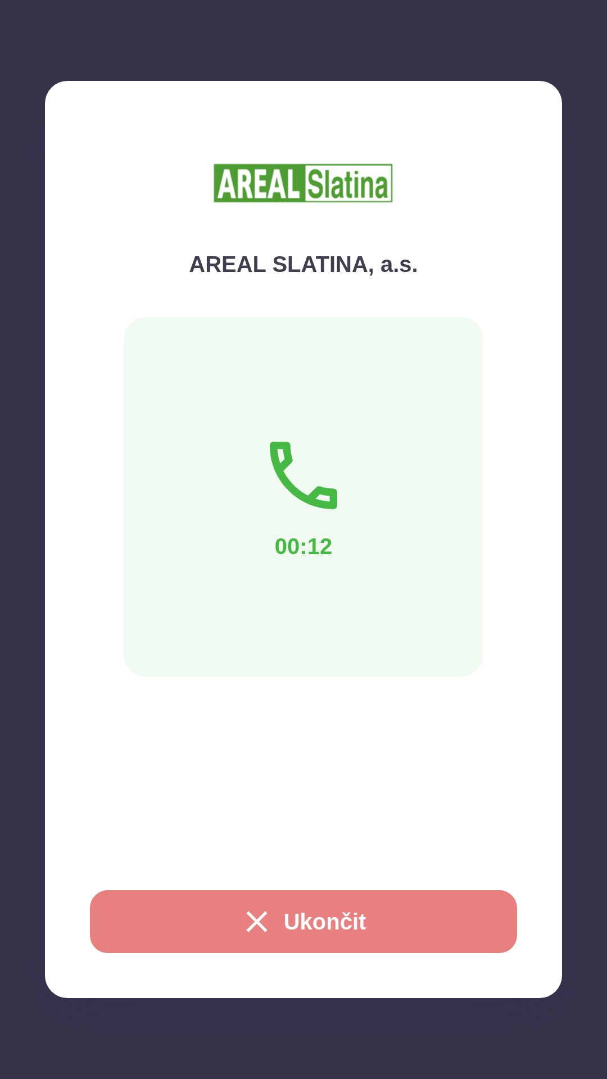
click at [309, 916] on button "Ukončit" at bounding box center [303, 921] width 427 height 63
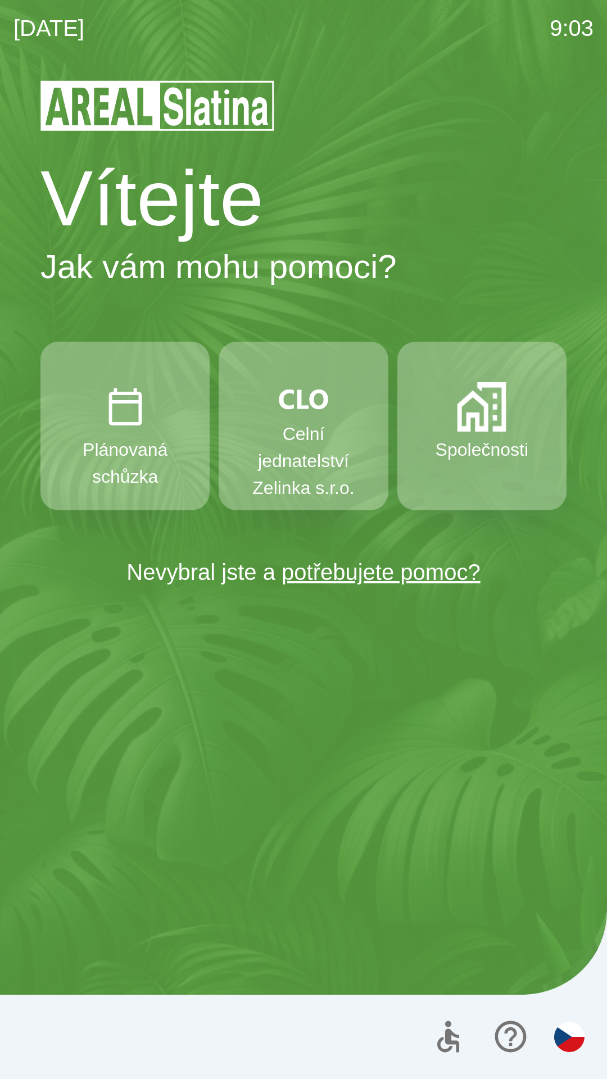
click at [468, 462] on p "Společnosti" at bounding box center [482, 449] width 93 height 27
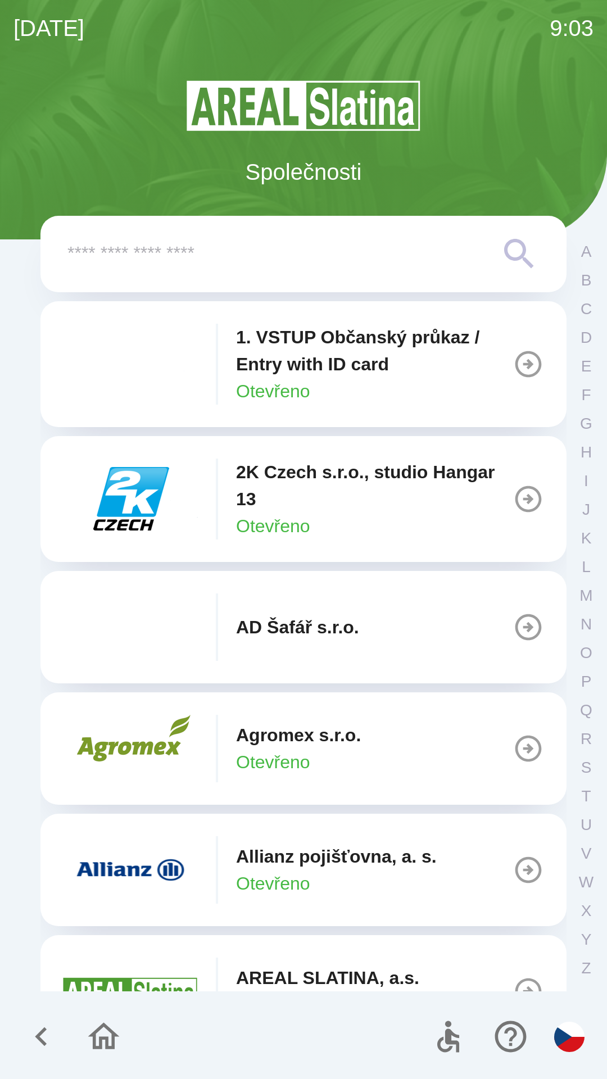
click at [385, 389] on div "1. VSTUP Občanský průkaz / Entry with ID card Otevřeno" at bounding box center [374, 364] width 277 height 81
